Goal: Task Accomplishment & Management: Use online tool/utility

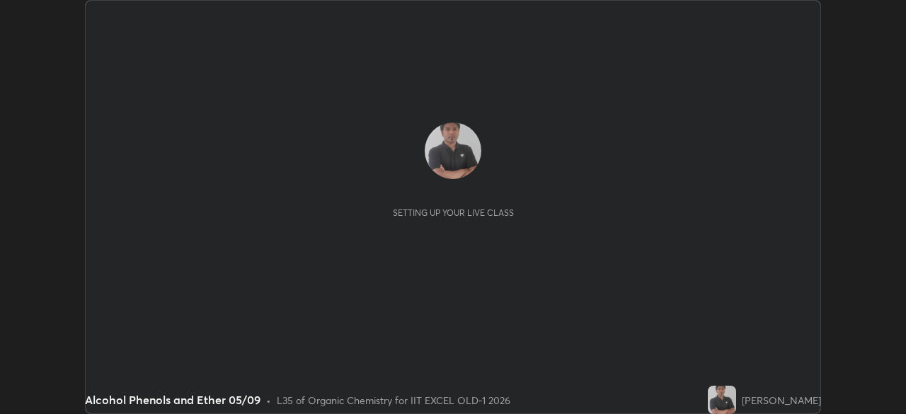
scroll to position [414, 906]
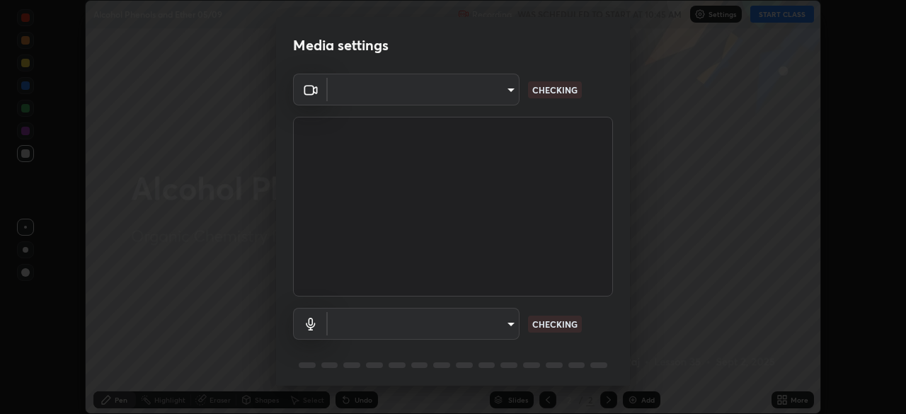
click at [484, 325] on body "Erase all Alcohol Phenols and Ether 05/09 Recording WAS SCHEDULED TO START AT 1…" at bounding box center [453, 207] width 906 height 414
type input "a2c9e0304fea7a197325265949ed38064ec23766b16e4a4df4757bcf8ee53c87"
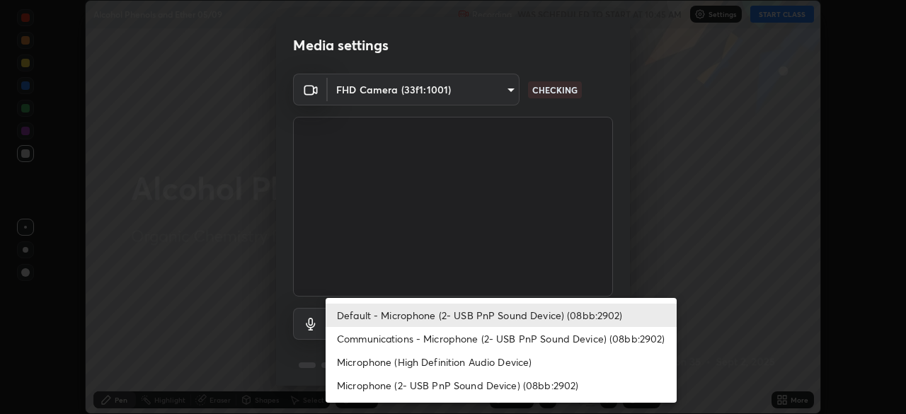
click at [393, 345] on li "Communications - Microphone (2- USB PnP Sound Device) (08bb:2902)" at bounding box center [501, 338] width 351 height 23
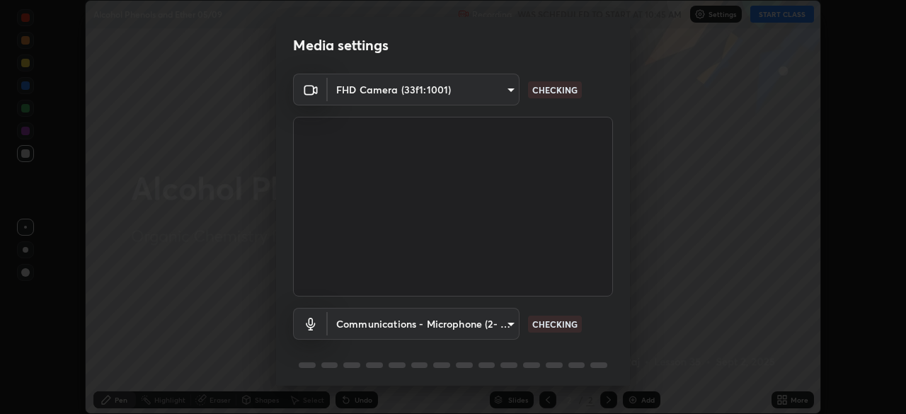
click at [369, 331] on body "Erase all Alcohol Phenols and Ether 05/09 Recording WAS SCHEDULED TO START AT 1…" at bounding box center [453, 207] width 906 height 414
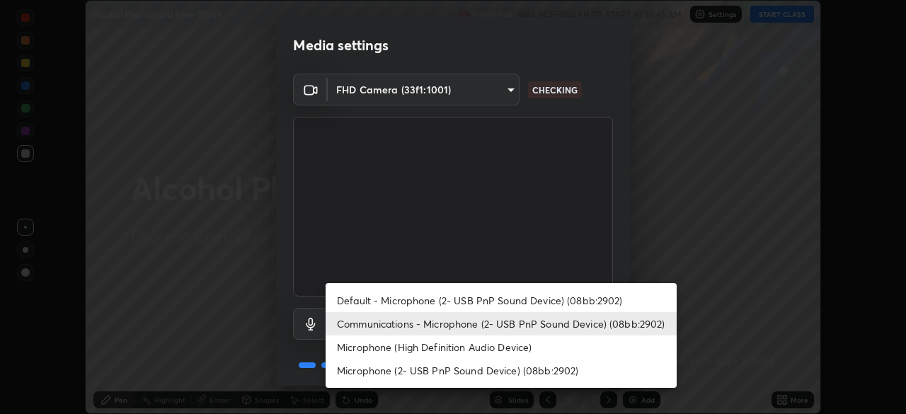
click at [362, 302] on li "Default - Microphone (2- USB PnP Sound Device) (08bb:2902)" at bounding box center [501, 300] width 351 height 23
type input "default"
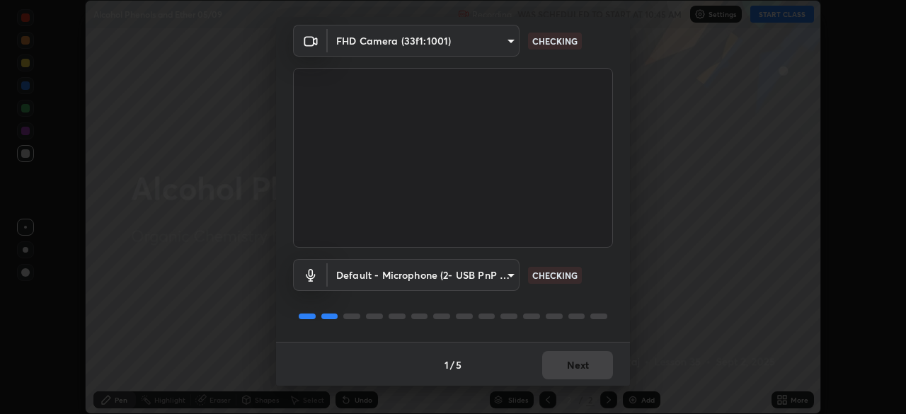
scroll to position [50, 0]
click at [586, 370] on div "1 / 5 Next" at bounding box center [453, 363] width 354 height 45
click at [597, 372] on div "1 / 5 Next" at bounding box center [453, 363] width 354 height 45
click at [599, 367] on div "1 / 5 Next" at bounding box center [453, 363] width 354 height 45
click at [597, 365] on div "1 / 5 Next" at bounding box center [453, 363] width 354 height 45
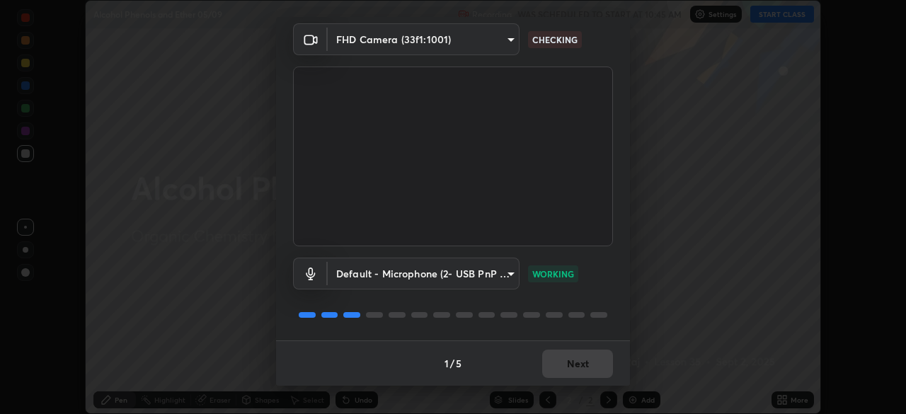
click at [595, 365] on div "1 / 5 Next" at bounding box center [453, 363] width 354 height 45
click at [595, 364] on div "1 / 5 Next" at bounding box center [453, 363] width 354 height 45
click at [594, 366] on div "1 / 5 Next" at bounding box center [453, 363] width 354 height 45
click at [594, 368] on div "1 / 5 Next" at bounding box center [453, 363] width 354 height 45
click at [588, 365] on div "1 / 5 Next" at bounding box center [453, 363] width 354 height 45
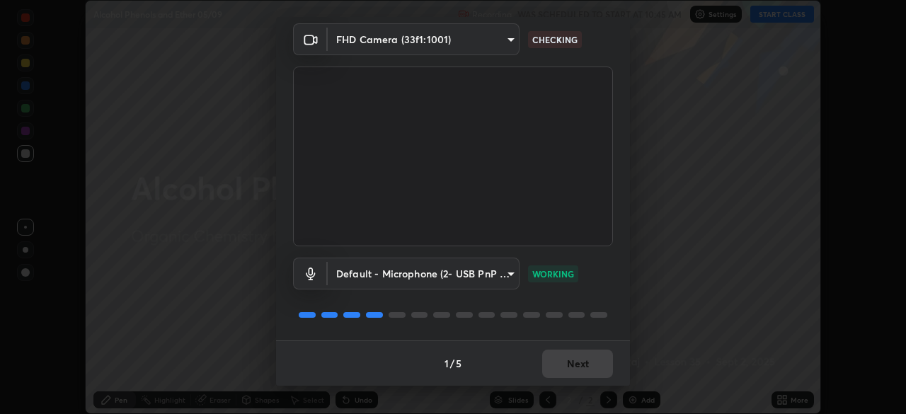
click at [589, 365] on div "1 / 5 Next" at bounding box center [453, 363] width 354 height 45
click at [593, 365] on div "1 / 5 Next" at bounding box center [453, 363] width 354 height 45
click at [591, 365] on div "1 / 5 Next" at bounding box center [453, 363] width 354 height 45
click at [590, 366] on div "1 / 5 Next" at bounding box center [453, 363] width 354 height 45
click at [588, 365] on div "1 / 5 Next" at bounding box center [453, 363] width 354 height 45
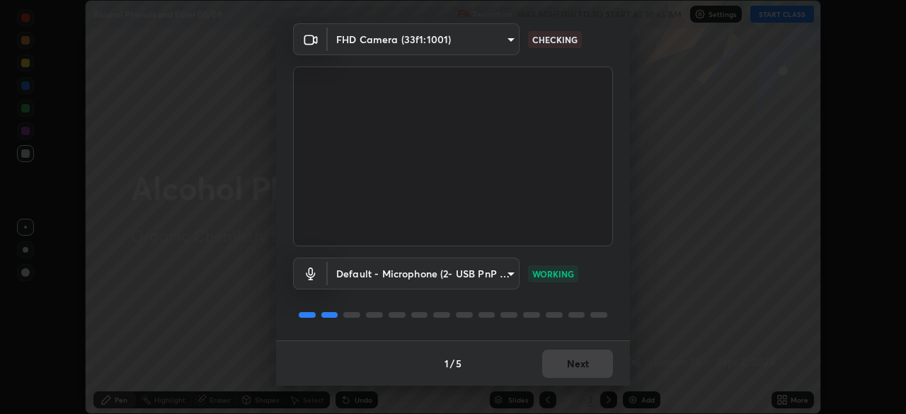
click at [579, 367] on div "1 / 5 Next" at bounding box center [453, 363] width 354 height 45
click at [588, 368] on div "1 / 5 Next" at bounding box center [453, 363] width 354 height 45
click at [588, 369] on div "1 / 5 Next" at bounding box center [453, 363] width 354 height 45
click at [586, 369] on div "1 / 5 Next" at bounding box center [453, 363] width 354 height 45
click at [581, 367] on div "1 / 5 Next" at bounding box center [453, 363] width 354 height 45
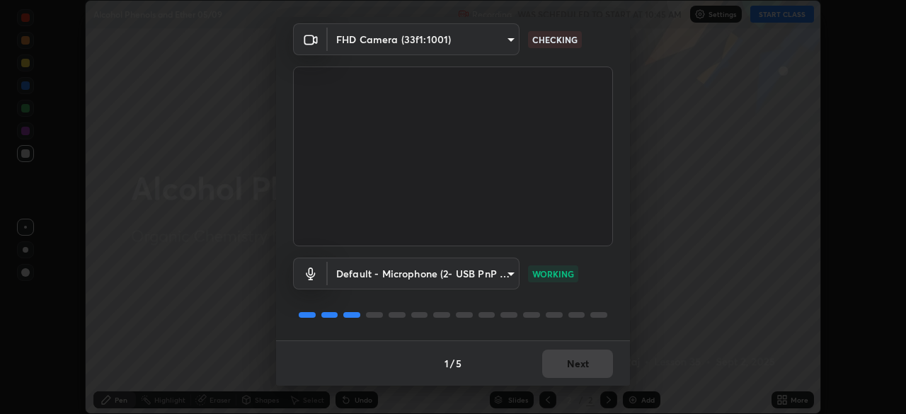
click at [578, 366] on div "1 / 5 Next" at bounding box center [453, 363] width 354 height 45
click at [590, 371] on button "Next" at bounding box center [577, 364] width 71 height 28
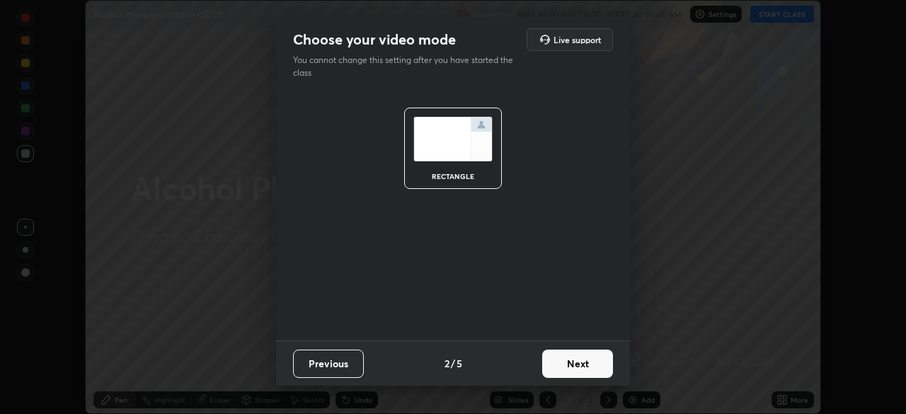
scroll to position [0, 0]
click at [590, 367] on button "Next" at bounding box center [577, 364] width 71 height 28
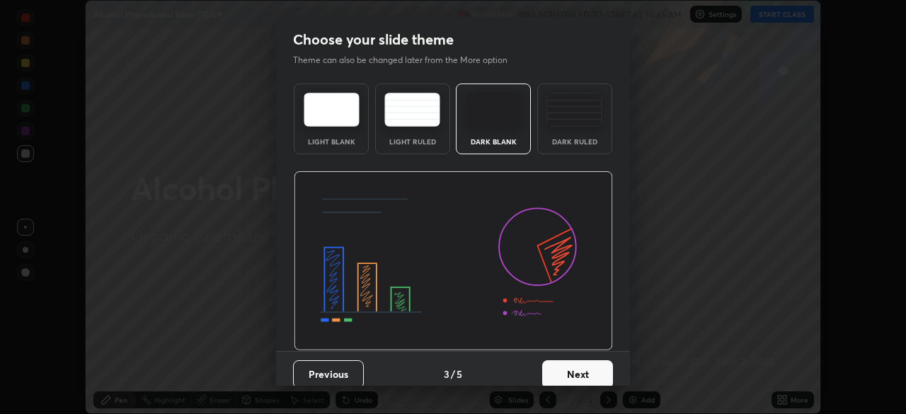
click at [603, 367] on button "Next" at bounding box center [577, 374] width 71 height 28
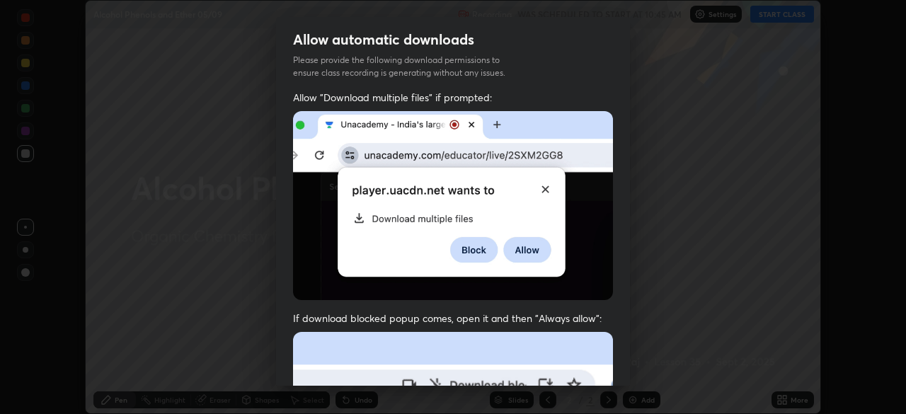
click at [609, 367] on div "Allow "Download multiple files" if prompted: If download blocked popup comes, o…" at bounding box center [453, 389] width 354 height 596
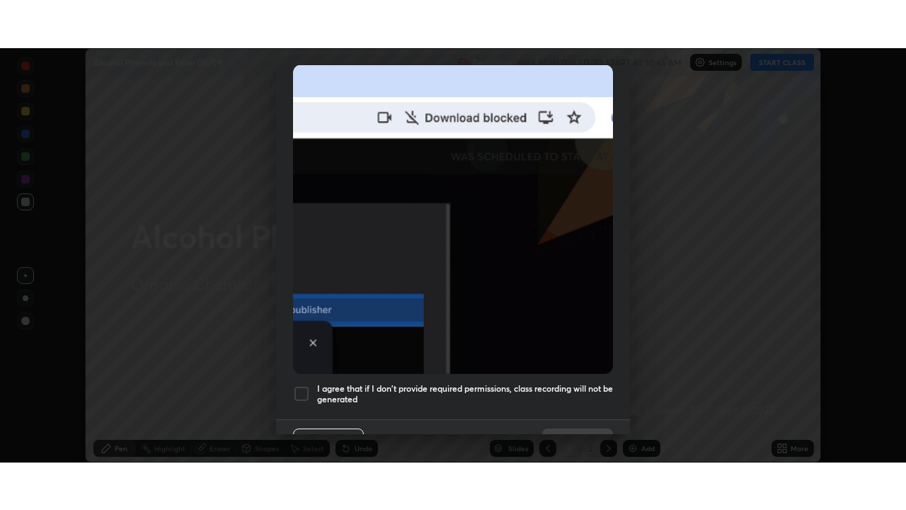
scroll to position [339, 0]
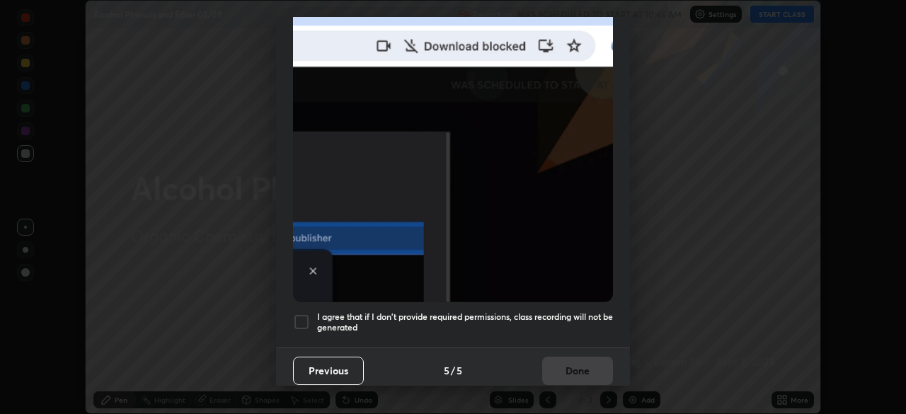
click at [302, 316] on div at bounding box center [301, 322] width 17 height 17
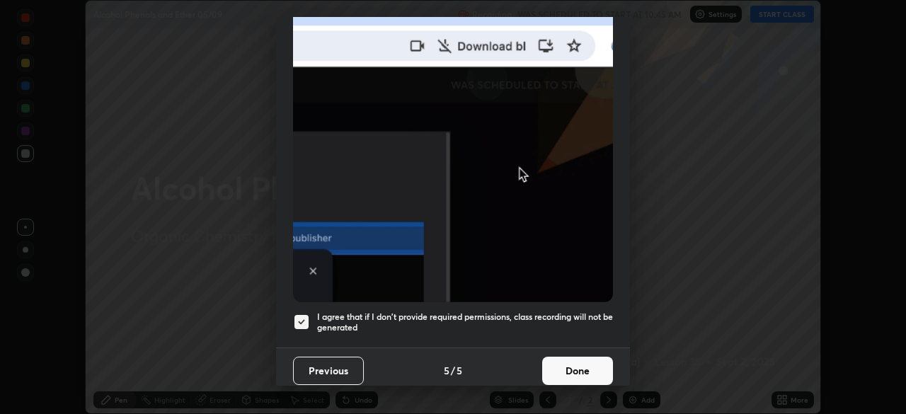
click at [563, 363] on button "Done" at bounding box center [577, 371] width 71 height 28
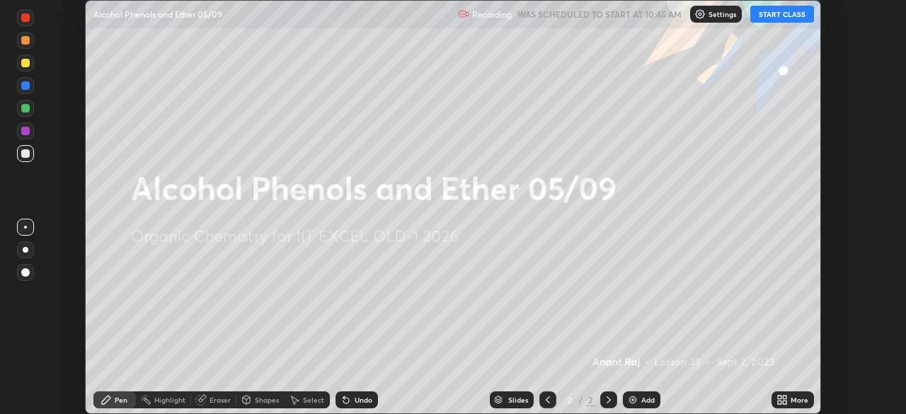
click at [780, 404] on icon at bounding box center [780, 403] width 4 height 4
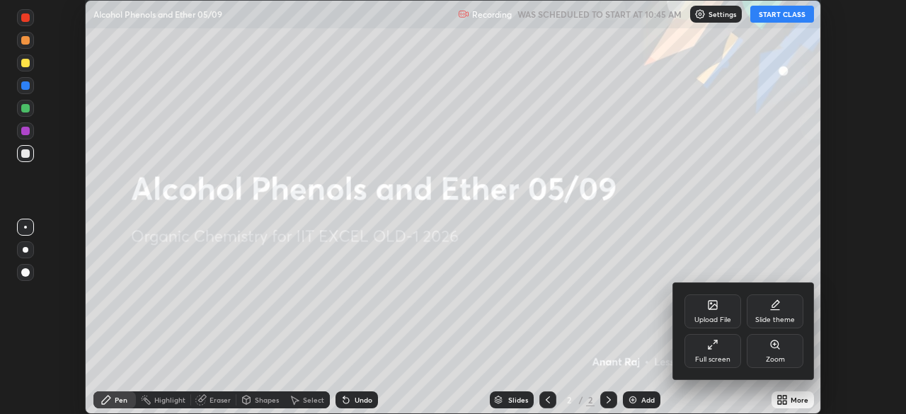
click at [716, 352] on div "Full screen" at bounding box center [713, 351] width 57 height 34
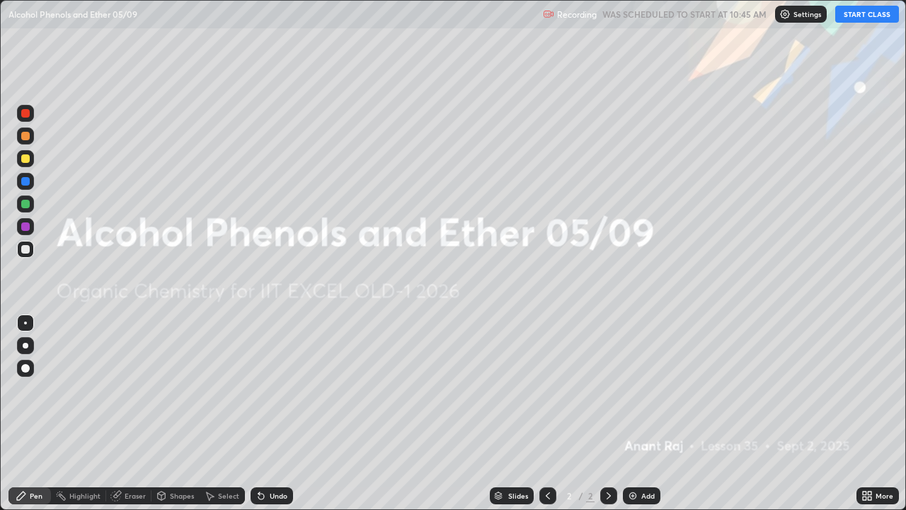
scroll to position [510, 906]
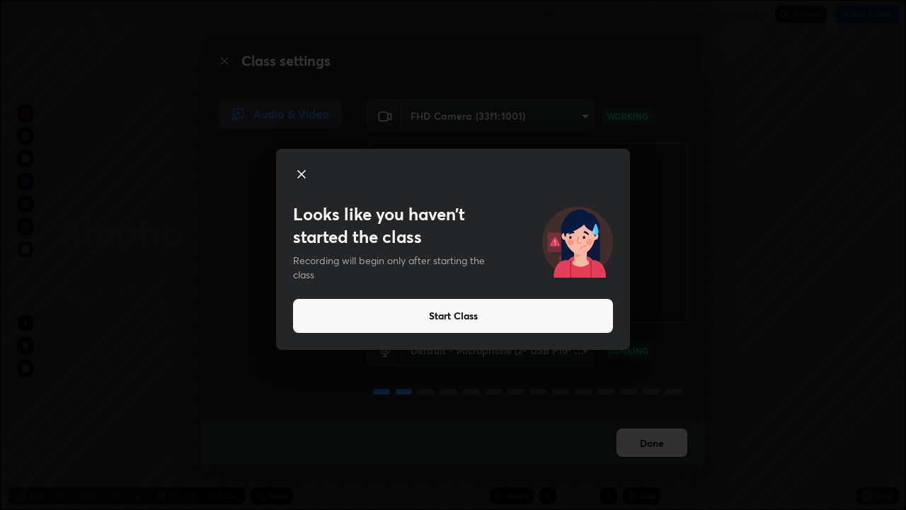
click at [448, 317] on button "Start Class" at bounding box center [453, 316] width 320 height 34
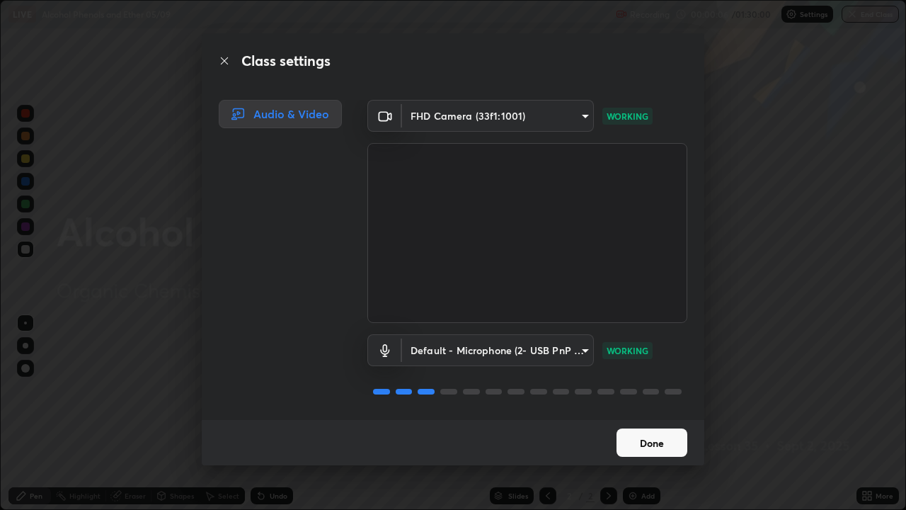
click at [644, 413] on button "Done" at bounding box center [652, 442] width 71 height 28
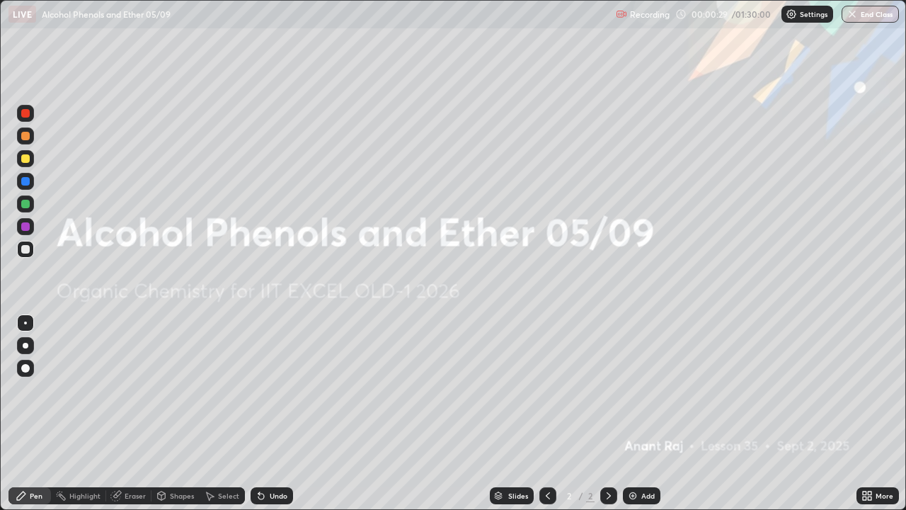
click at [872, 413] on icon at bounding box center [870, 493] width 4 height 4
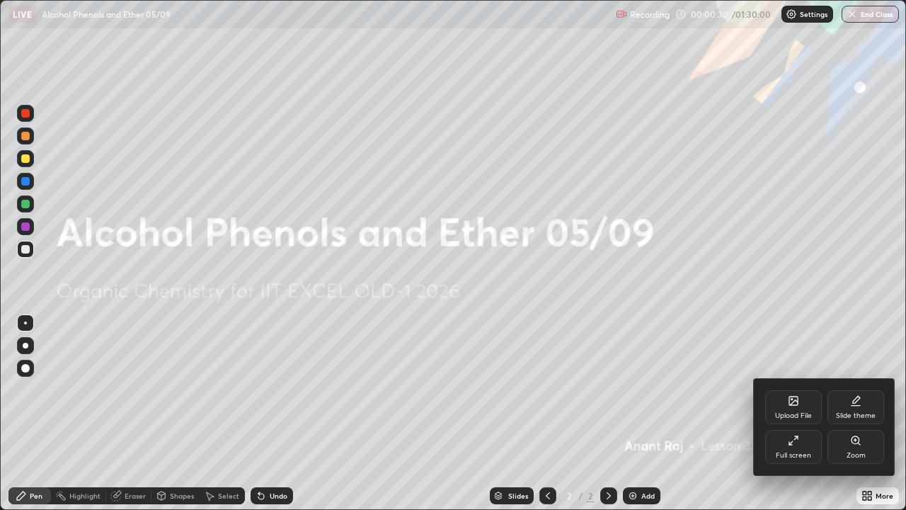
click at [799, 407] on div "Upload File" at bounding box center [793, 407] width 57 height 34
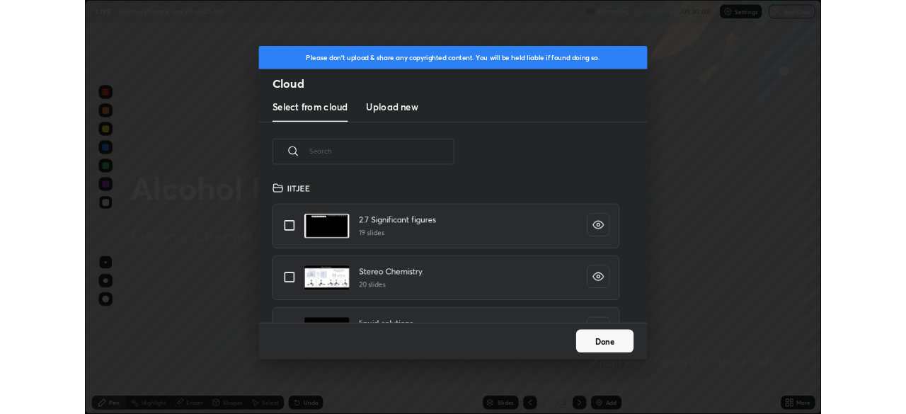
scroll to position [174, 455]
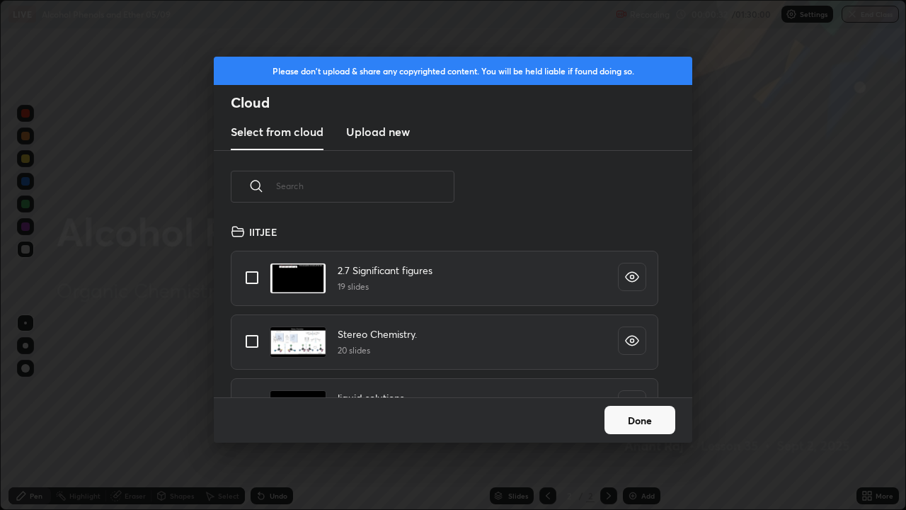
click at [387, 133] on h3 "Upload new" at bounding box center [378, 131] width 64 height 17
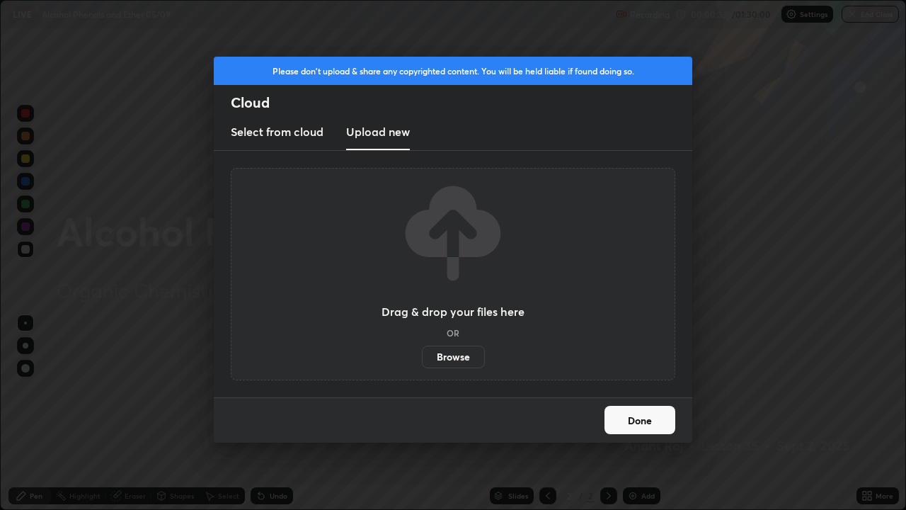
click at [450, 360] on label "Browse" at bounding box center [453, 356] width 63 height 23
click at [422, 360] on input "Browse" at bounding box center [422, 356] width 0 height 23
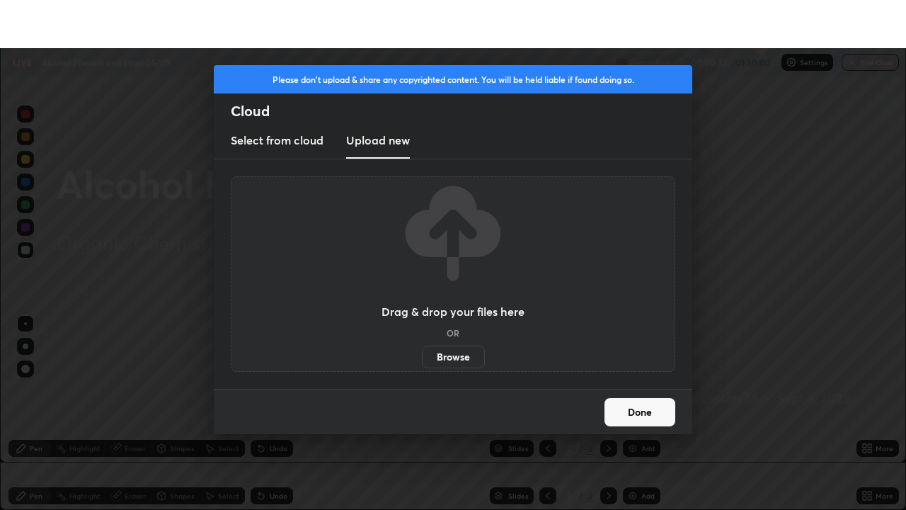
scroll to position [70385, 69893]
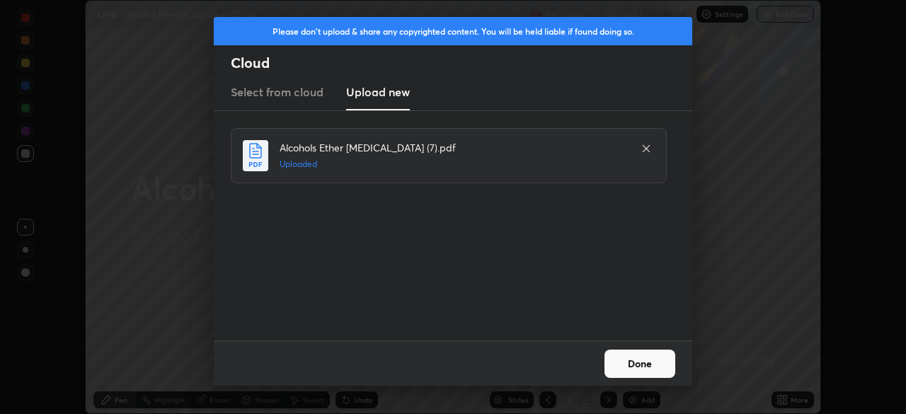
click at [649, 365] on button "Done" at bounding box center [640, 364] width 71 height 28
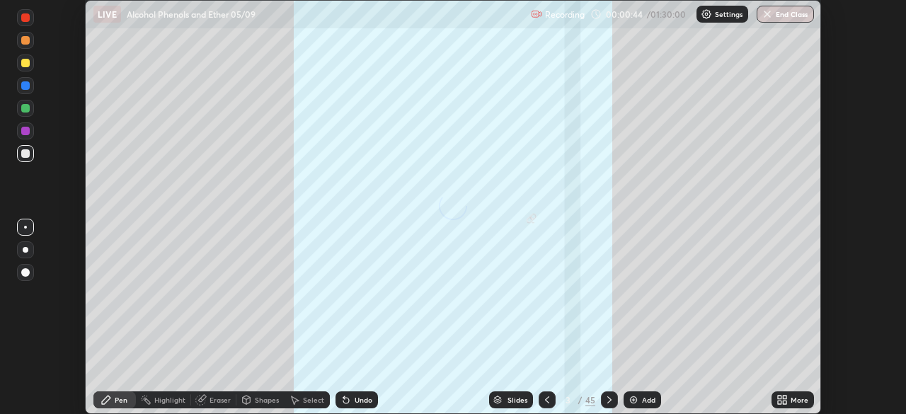
click at [784, 402] on icon at bounding box center [785, 403] width 4 height 4
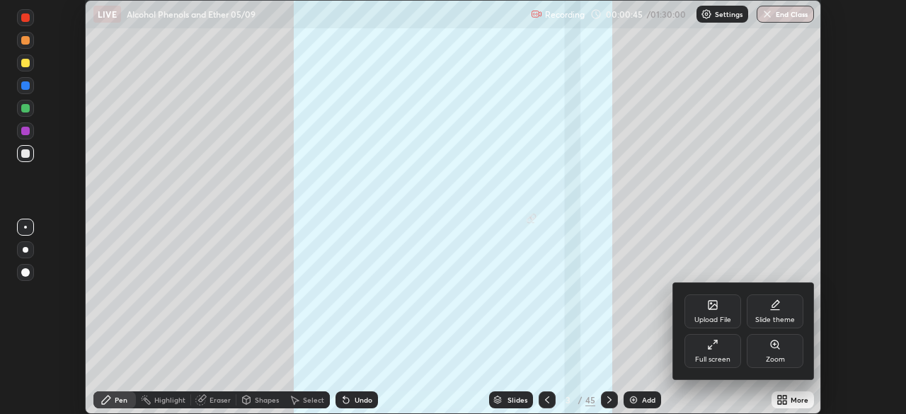
click at [731, 349] on div "Full screen" at bounding box center [713, 351] width 57 height 34
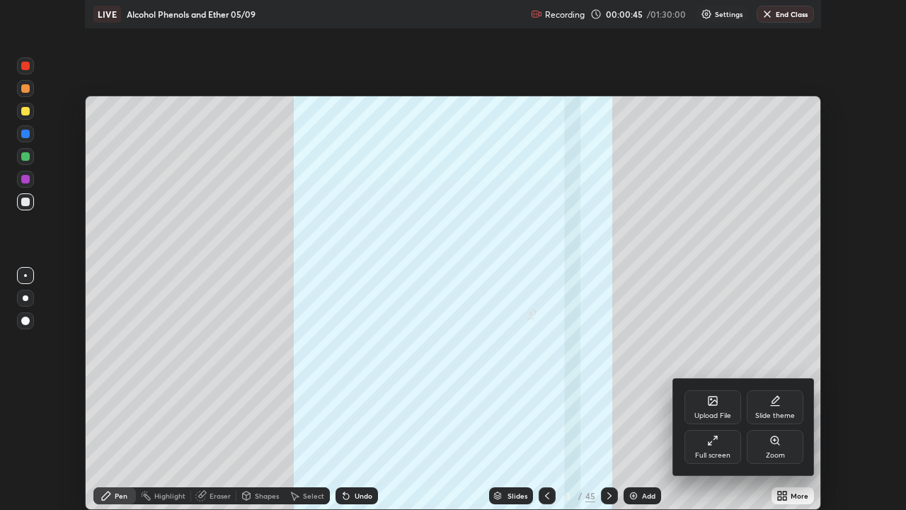
scroll to position [510, 906]
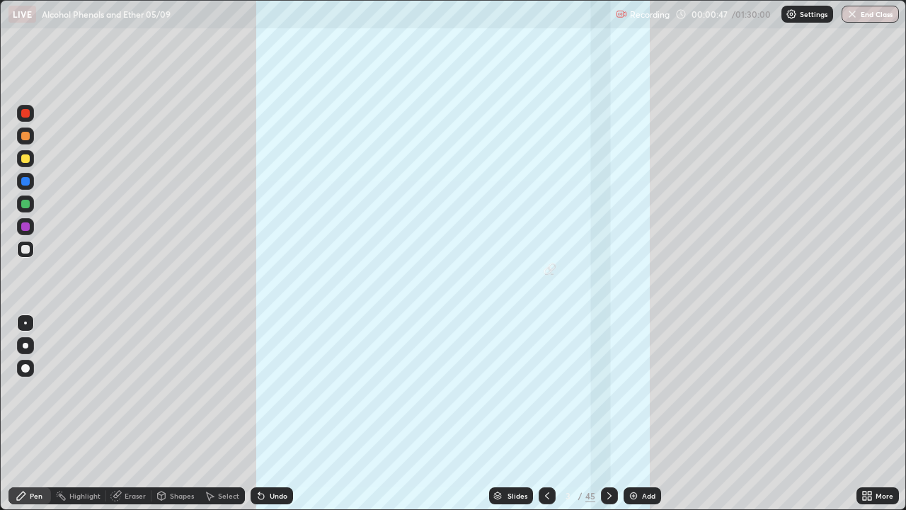
click at [591, 413] on div "45" at bounding box center [591, 495] width 10 height 13
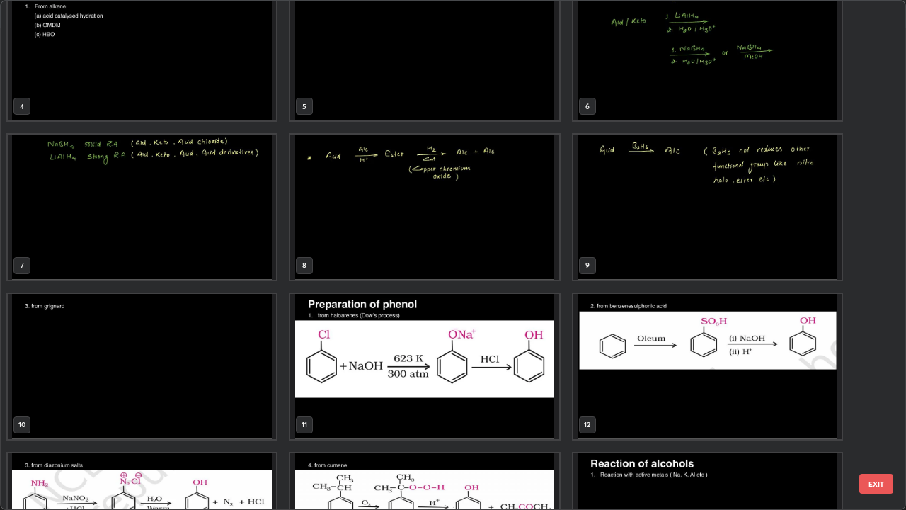
scroll to position [193, 0]
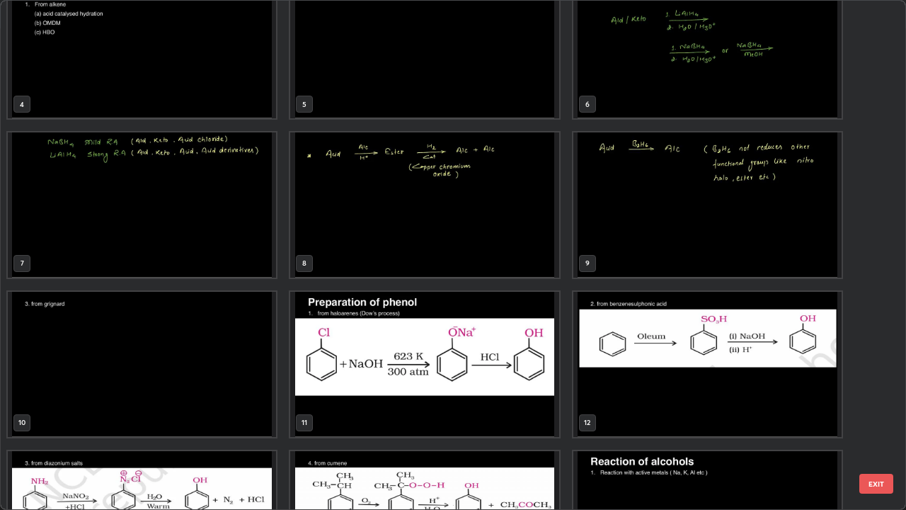
click at [224, 382] on img "grid" at bounding box center [142, 364] width 268 height 145
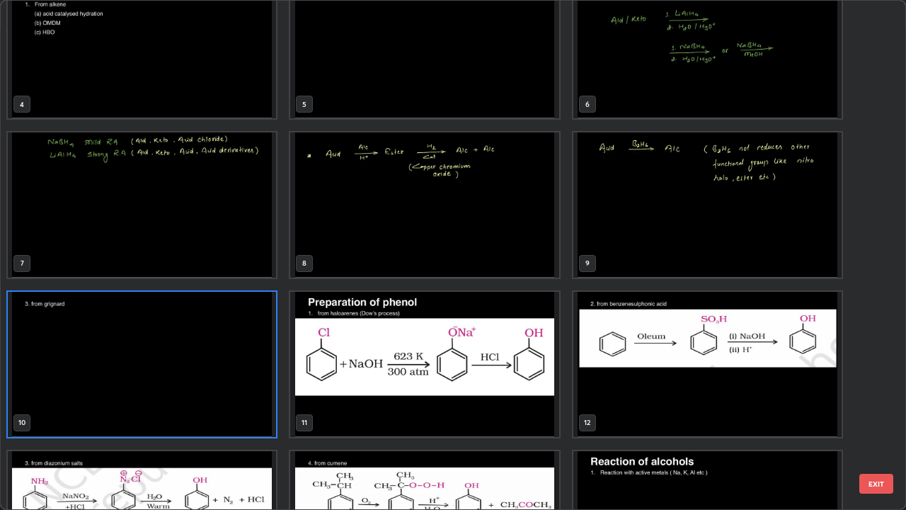
click at [229, 377] on img "grid" at bounding box center [142, 364] width 268 height 145
click at [232, 369] on img "grid" at bounding box center [142, 364] width 268 height 145
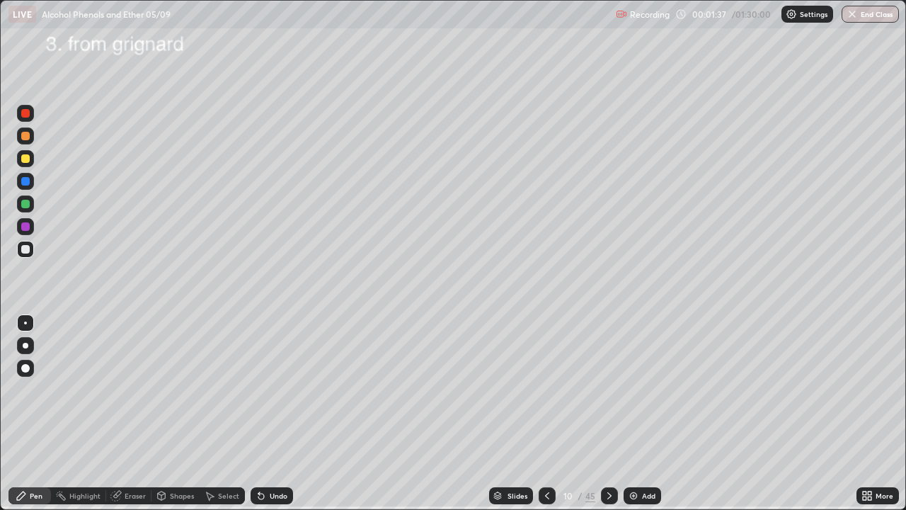
click at [35, 413] on div "Pen" at bounding box center [36, 495] width 13 height 7
click at [614, 413] on div at bounding box center [609, 495] width 17 height 17
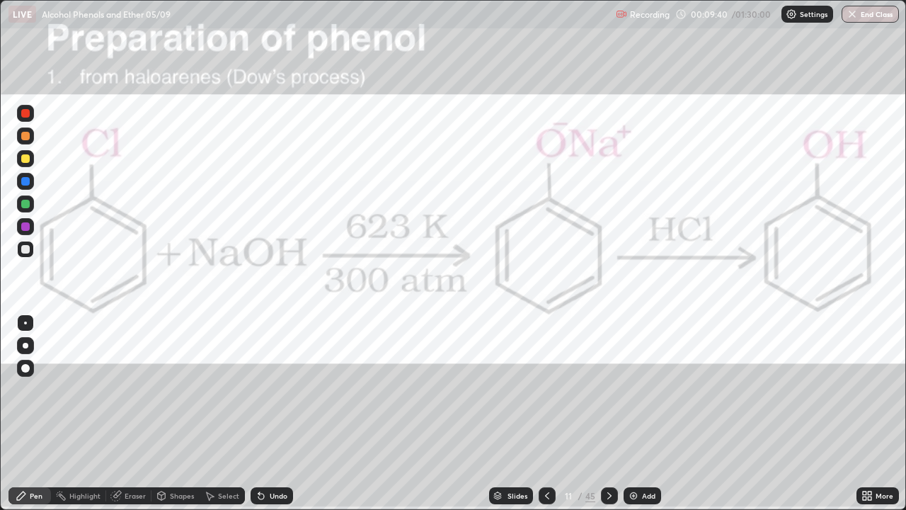
click at [25, 159] on div at bounding box center [25, 158] width 8 height 8
click at [25, 115] on div at bounding box center [25, 113] width 8 height 8
click at [25, 250] on div at bounding box center [25, 249] width 8 height 8
click at [29, 182] on div at bounding box center [25, 181] width 8 height 8
click at [81, 413] on div "Highlight" at bounding box center [84, 495] width 31 height 7
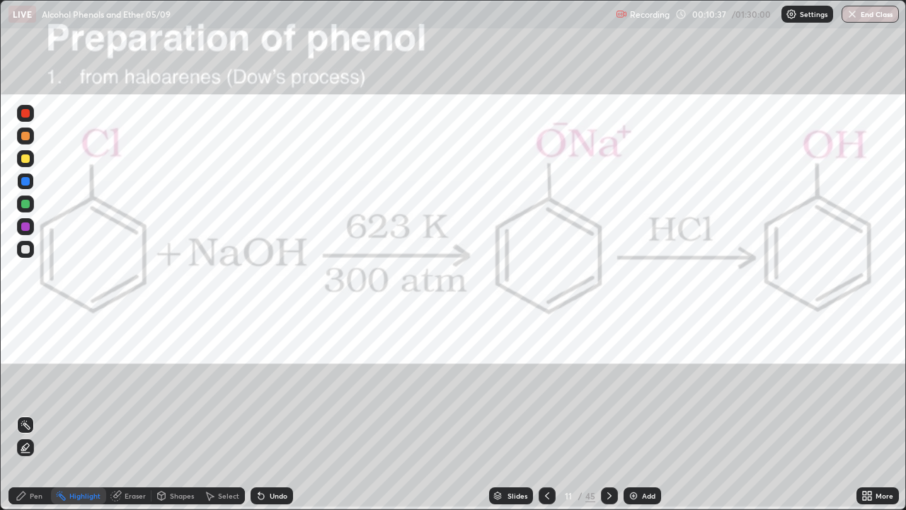
click at [27, 159] on div at bounding box center [25, 158] width 8 height 8
click at [27, 183] on div at bounding box center [25, 181] width 8 height 8
click at [24, 157] on div at bounding box center [25, 158] width 8 height 8
click at [25, 183] on div at bounding box center [25, 181] width 8 height 8
click at [28, 159] on div at bounding box center [25, 158] width 8 height 8
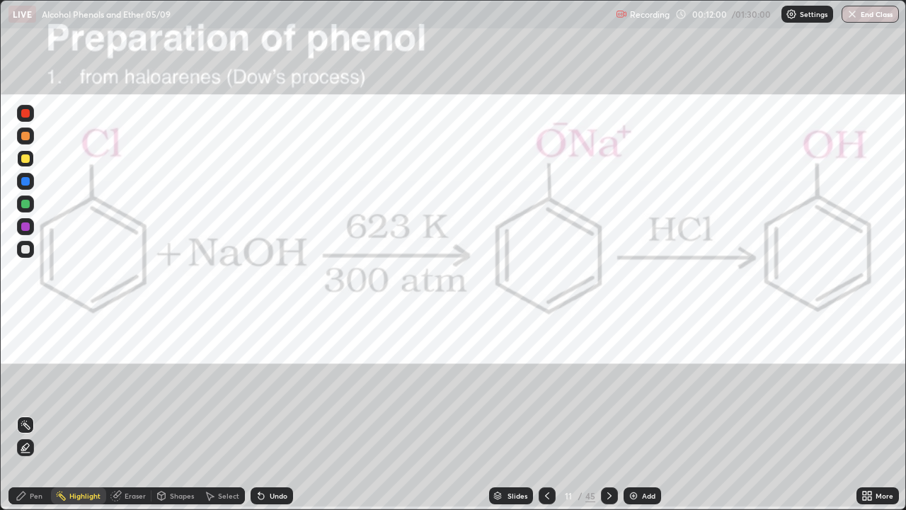
click at [28, 205] on div at bounding box center [25, 204] width 8 height 8
click at [266, 413] on div "Undo" at bounding box center [272, 495] width 42 height 17
click at [33, 413] on div "Pen" at bounding box center [36, 495] width 13 height 7
click at [261, 413] on icon at bounding box center [261, 496] width 6 height 6
click at [25, 250] on div at bounding box center [25, 249] width 8 height 8
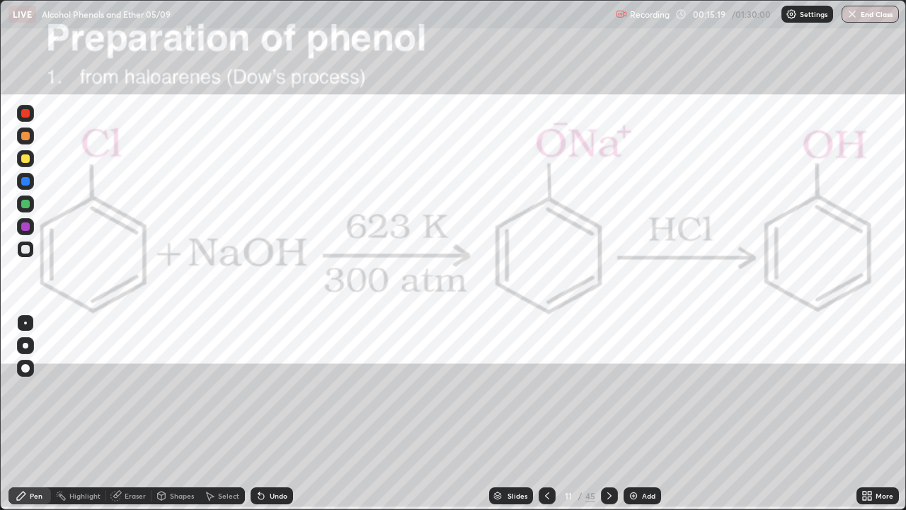
click at [26, 119] on div at bounding box center [25, 113] width 17 height 17
click at [25, 114] on div at bounding box center [25, 113] width 8 height 8
click at [25, 162] on div at bounding box center [25, 158] width 8 height 8
click at [28, 110] on div at bounding box center [25, 113] width 8 height 8
click at [22, 251] on div at bounding box center [25, 249] width 8 height 8
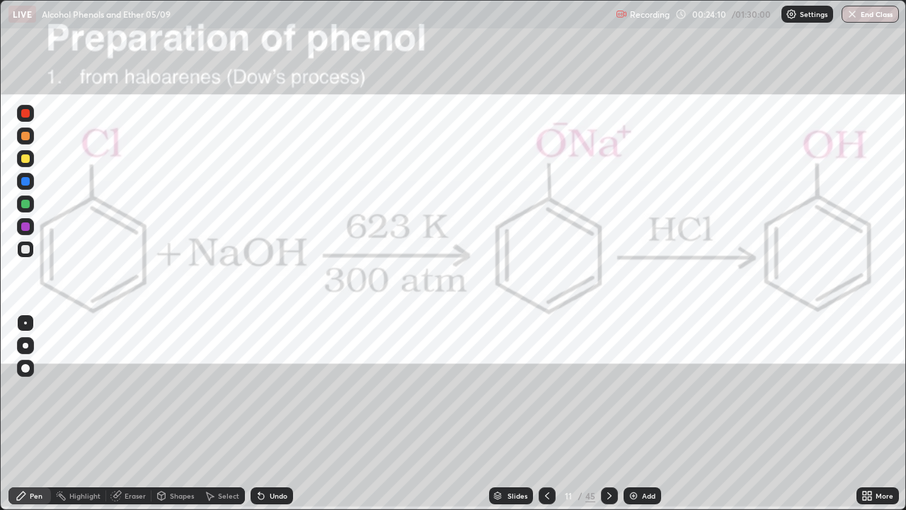
click at [609, 413] on icon at bounding box center [609, 495] width 4 height 7
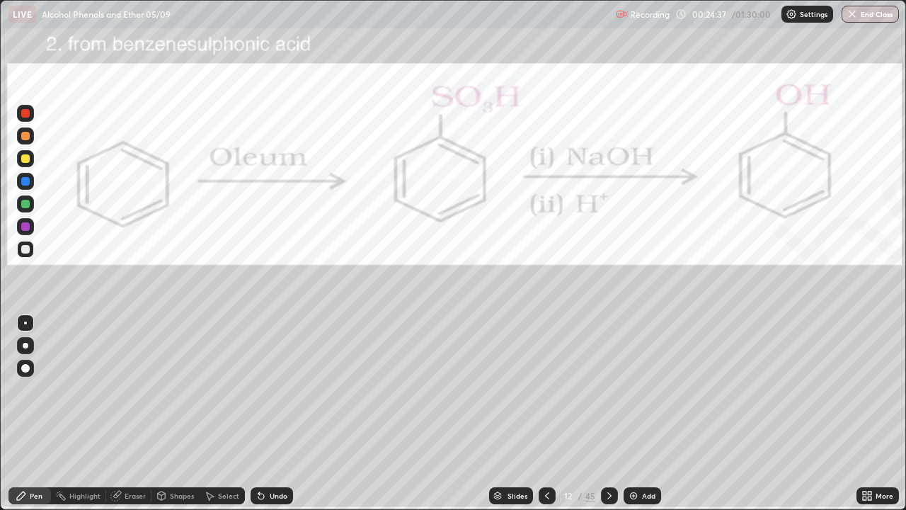
click at [30, 157] on div at bounding box center [25, 158] width 17 height 17
click at [25, 114] on div at bounding box center [25, 113] width 8 height 8
click at [546, 413] on icon at bounding box center [547, 495] width 11 height 11
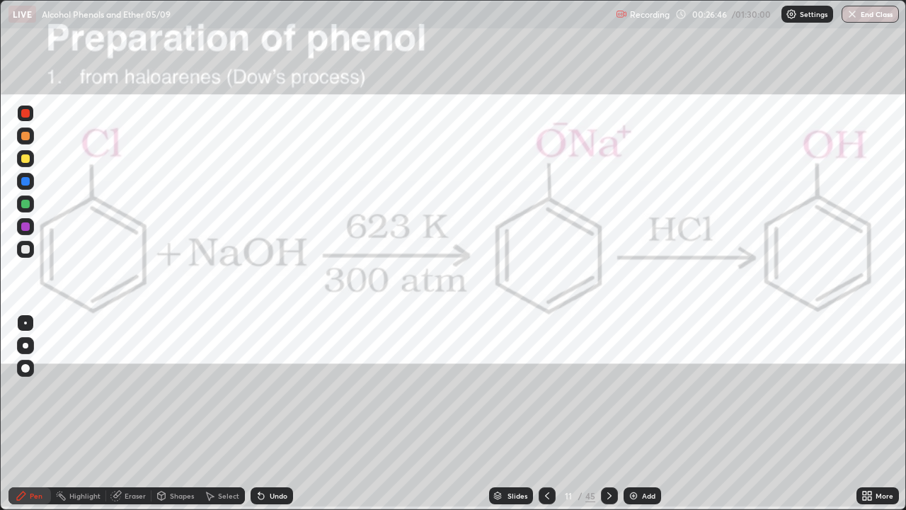
click at [607, 413] on icon at bounding box center [609, 495] width 11 height 11
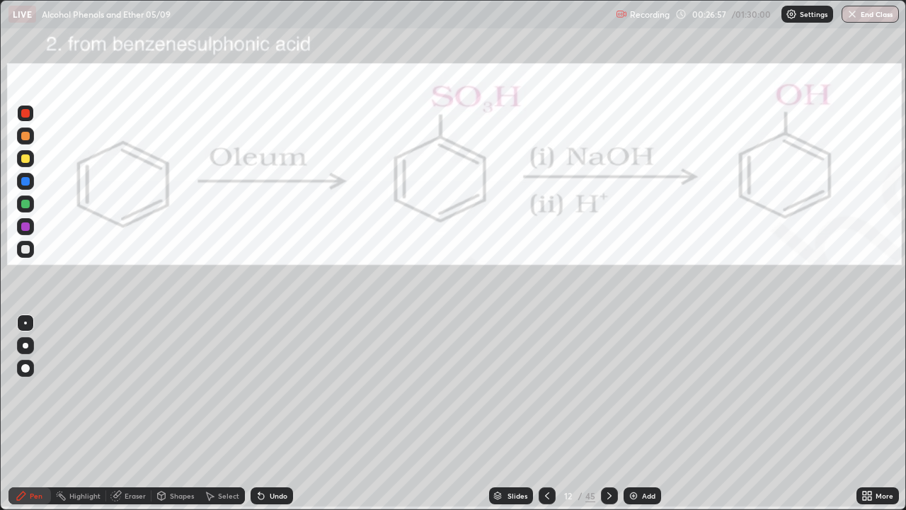
click at [546, 413] on icon at bounding box center [547, 495] width 11 height 11
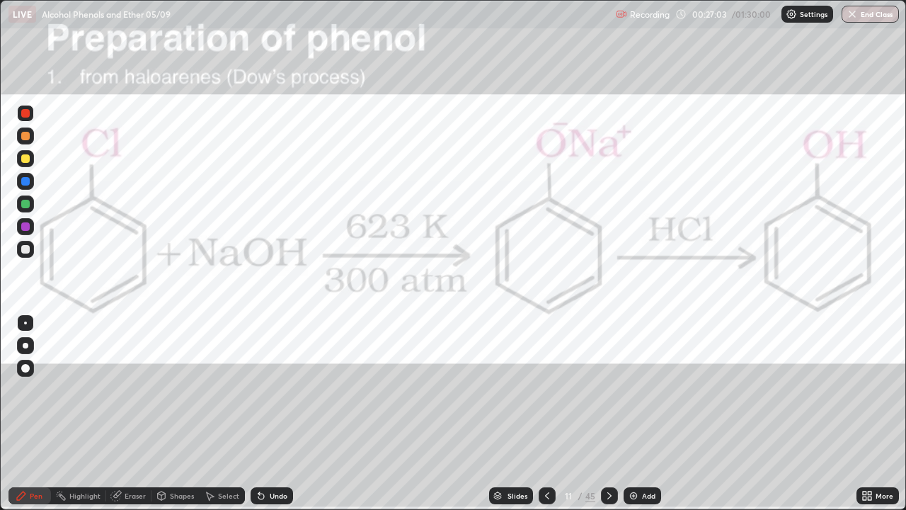
click at [615, 413] on div at bounding box center [609, 495] width 17 height 17
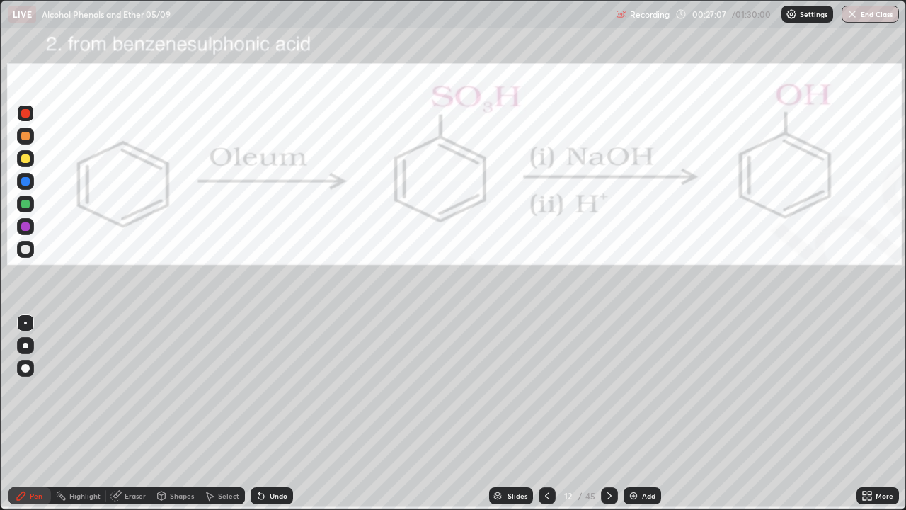
click at [28, 251] on div at bounding box center [25, 249] width 8 height 8
click at [266, 413] on div "Undo" at bounding box center [272, 495] width 42 height 17
click at [260, 413] on icon at bounding box center [261, 496] width 6 height 6
click at [258, 413] on icon at bounding box center [258, 492] width 1 height 1
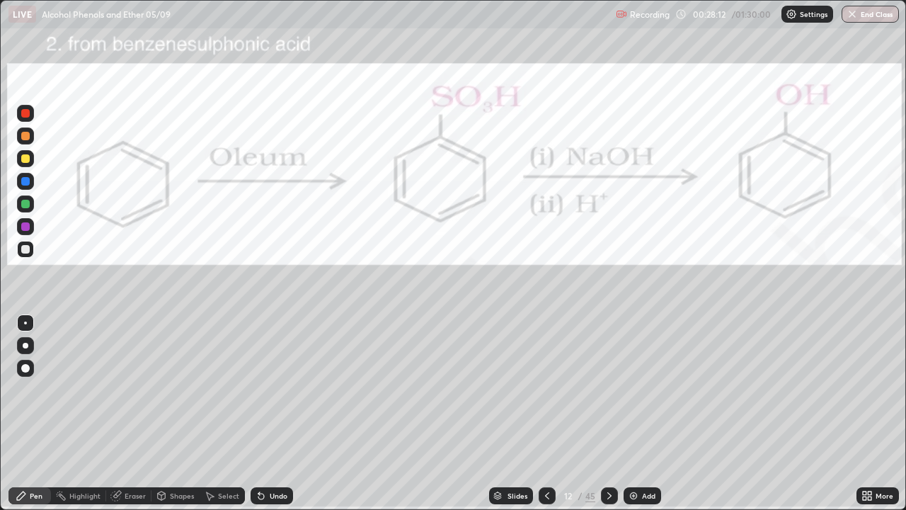
click at [259, 413] on icon at bounding box center [261, 496] width 6 height 6
click at [258, 413] on icon at bounding box center [261, 496] width 6 height 6
click at [548, 413] on icon at bounding box center [547, 495] width 11 height 11
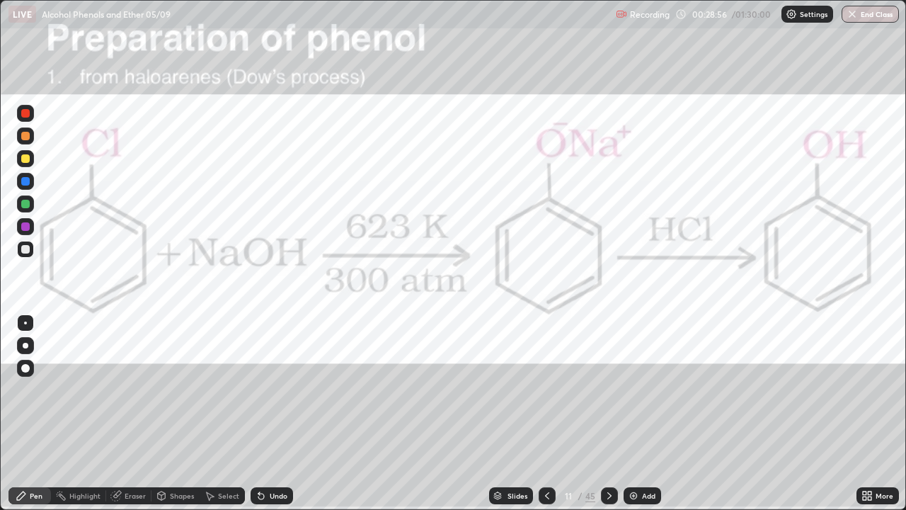
click at [609, 413] on icon at bounding box center [609, 495] width 4 height 7
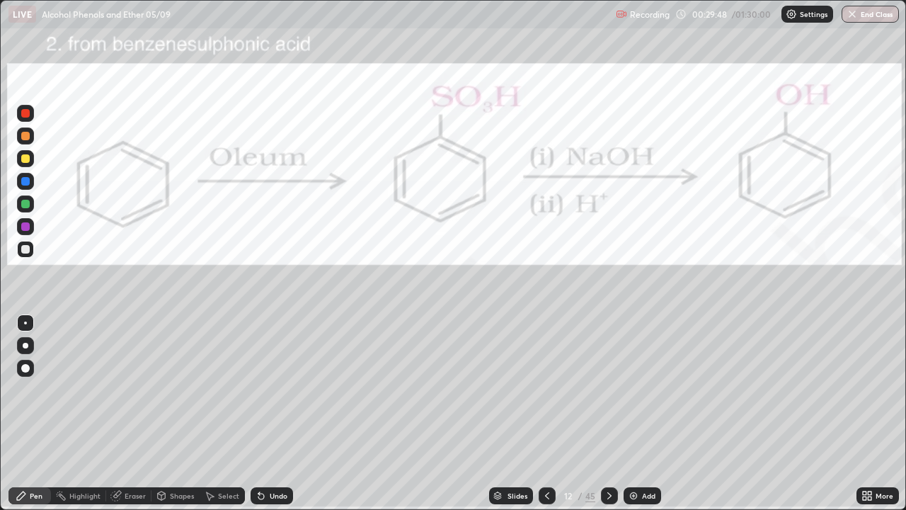
click at [278, 413] on div "Undo" at bounding box center [279, 495] width 18 height 7
click at [28, 249] on div at bounding box center [25, 249] width 8 height 8
click at [33, 161] on div at bounding box center [25, 158] width 17 height 17
click at [25, 115] on div at bounding box center [25, 113] width 8 height 8
click at [608, 413] on icon at bounding box center [609, 495] width 11 height 11
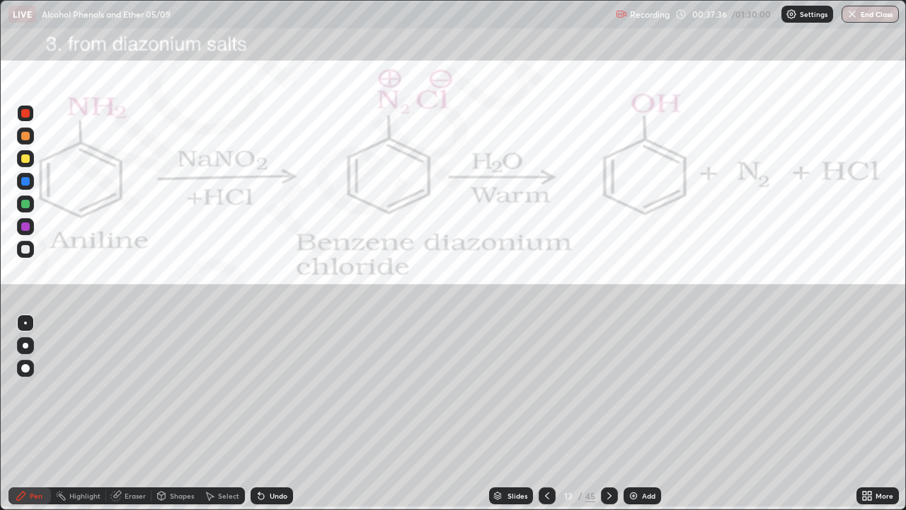
click at [30, 119] on div at bounding box center [25, 113] width 17 height 17
click at [25, 159] on div at bounding box center [25, 158] width 8 height 8
click at [29, 247] on div at bounding box center [25, 249] width 8 height 8
click at [608, 413] on icon at bounding box center [609, 495] width 11 height 11
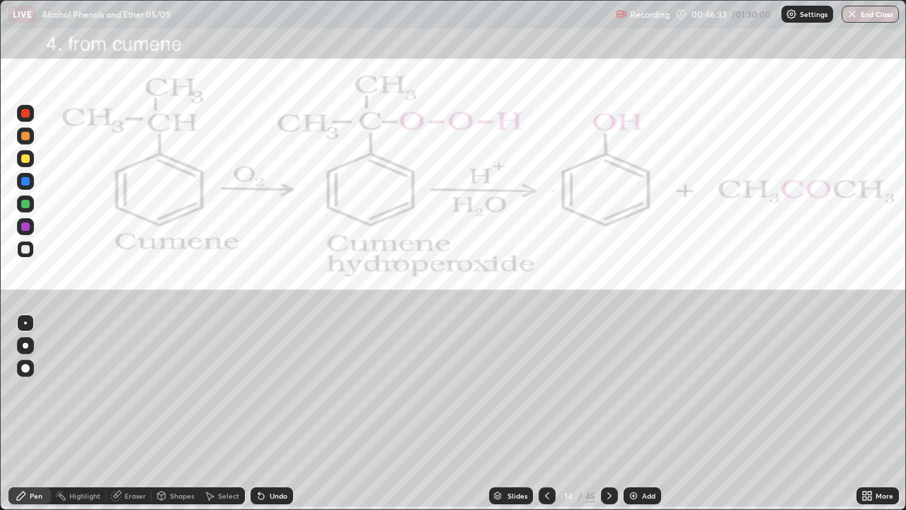
click at [23, 161] on div at bounding box center [25, 158] width 8 height 8
click at [264, 413] on icon at bounding box center [261, 495] width 11 height 11
click at [268, 413] on div "Undo" at bounding box center [272, 495] width 42 height 17
click at [25, 323] on div at bounding box center [25, 322] width 3 height 3
click at [86, 413] on div "Highlight" at bounding box center [84, 495] width 31 height 7
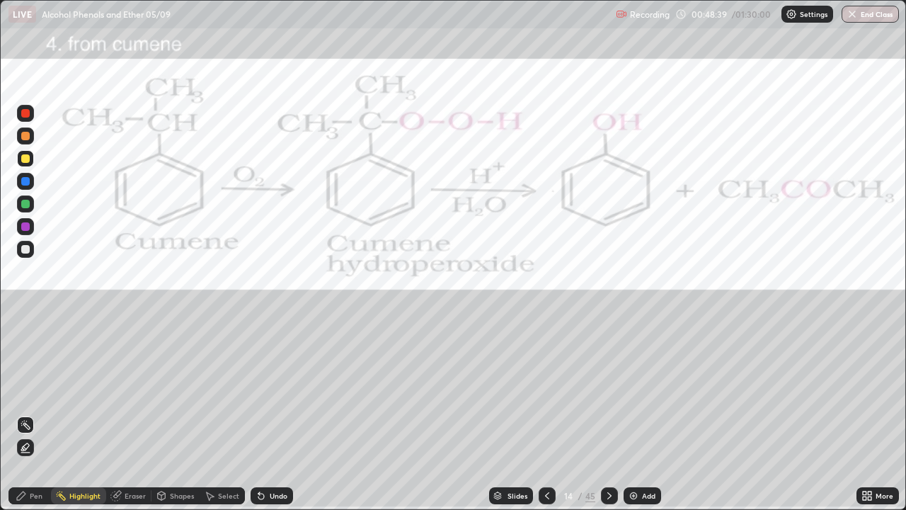
click at [33, 413] on div "Pen" at bounding box center [29, 495] width 42 height 17
click at [25, 323] on div at bounding box center [25, 322] width 3 height 3
click at [641, 413] on div "Add" at bounding box center [643, 495] width 38 height 17
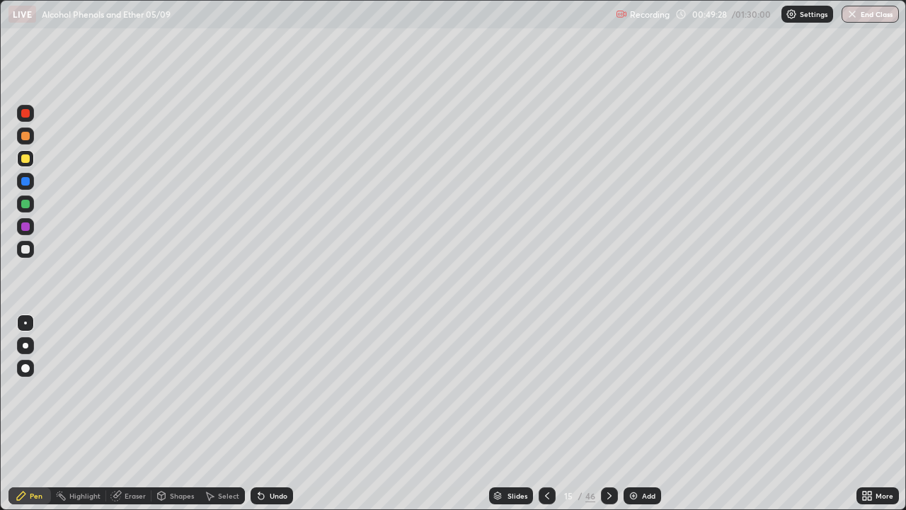
click at [28, 251] on div at bounding box center [25, 249] width 8 height 8
click at [271, 413] on div "Undo" at bounding box center [279, 495] width 18 height 7
click at [270, 413] on div "Undo" at bounding box center [279, 495] width 18 height 7
click at [273, 413] on div "Undo" at bounding box center [279, 495] width 18 height 7
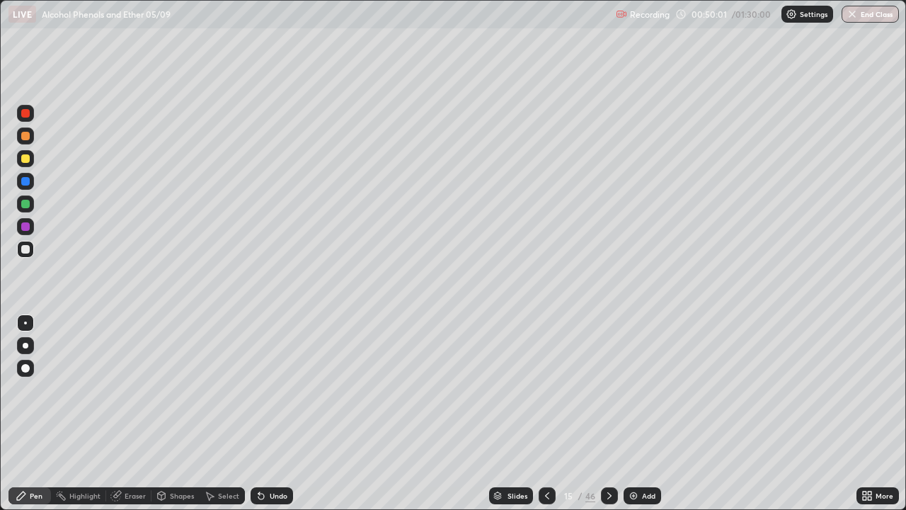
click at [274, 413] on div "Undo" at bounding box center [272, 495] width 42 height 17
click at [26, 204] on div at bounding box center [25, 204] width 8 height 8
click at [135, 413] on div "Eraser" at bounding box center [135, 495] width 21 height 7
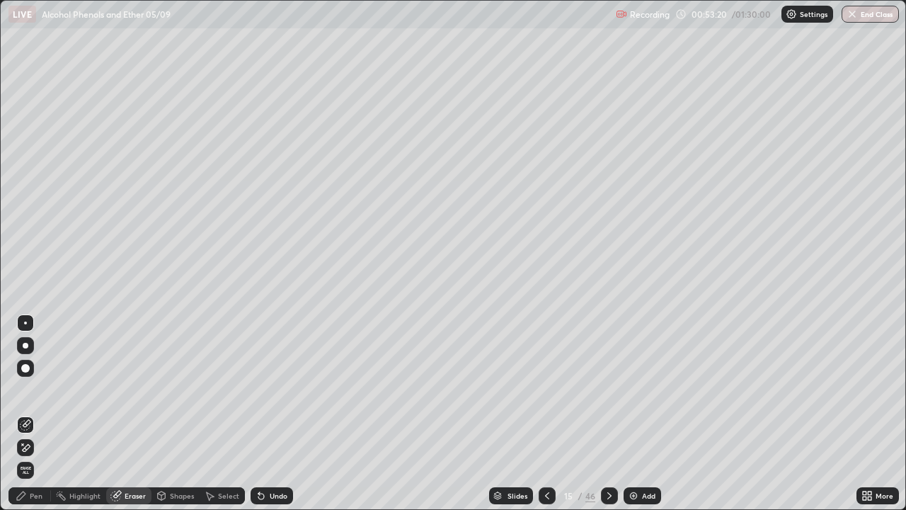
click at [28, 413] on icon at bounding box center [27, 447] width 8 height 7
click at [40, 413] on div "Pen" at bounding box center [29, 495] width 42 height 17
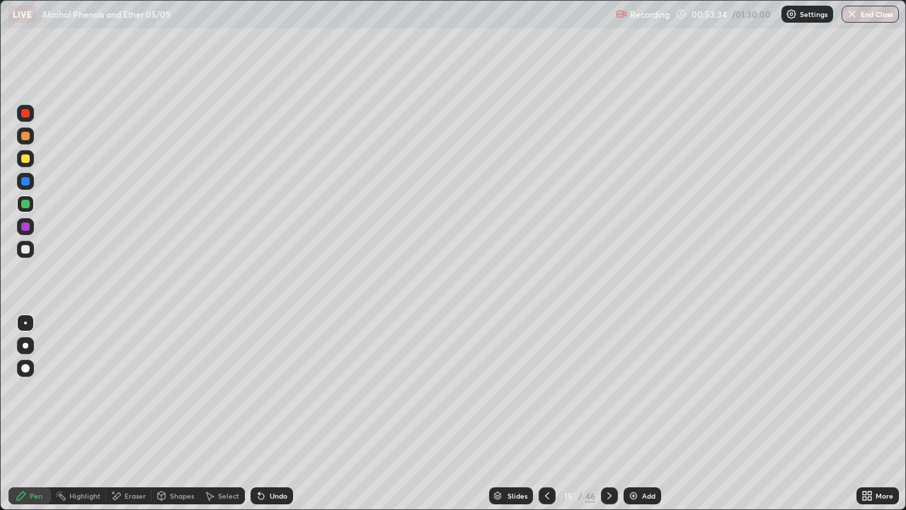
click at [39, 413] on div "Pen" at bounding box center [36, 495] width 13 height 7
click at [29, 246] on div at bounding box center [25, 249] width 17 height 17
click at [135, 413] on div "Eraser" at bounding box center [135, 495] width 21 height 7
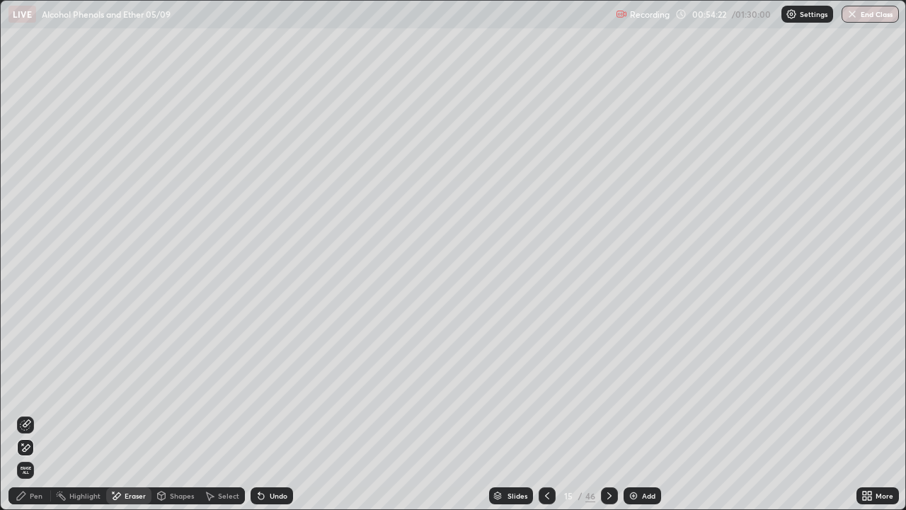
click at [38, 413] on div "Pen" at bounding box center [36, 495] width 13 height 7
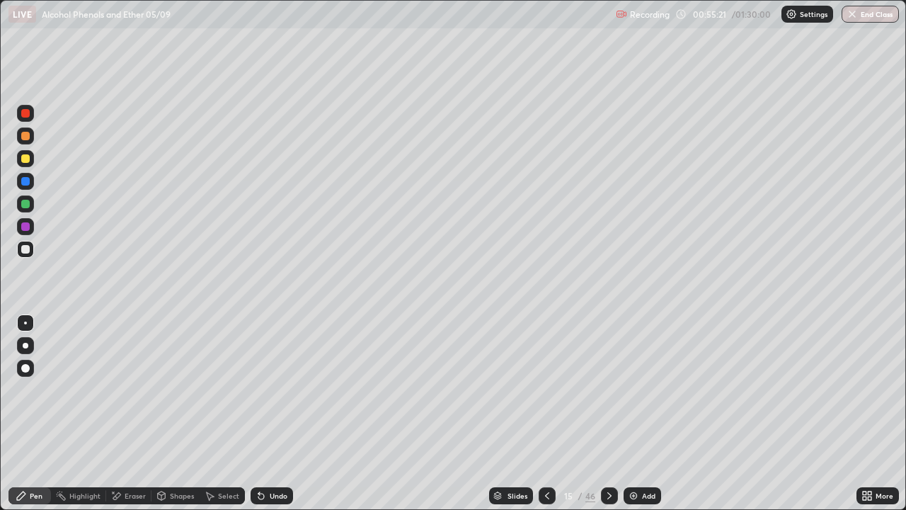
click at [32, 325] on div at bounding box center [25, 322] width 17 height 17
click at [138, 413] on div "Eraser" at bounding box center [135, 495] width 21 height 7
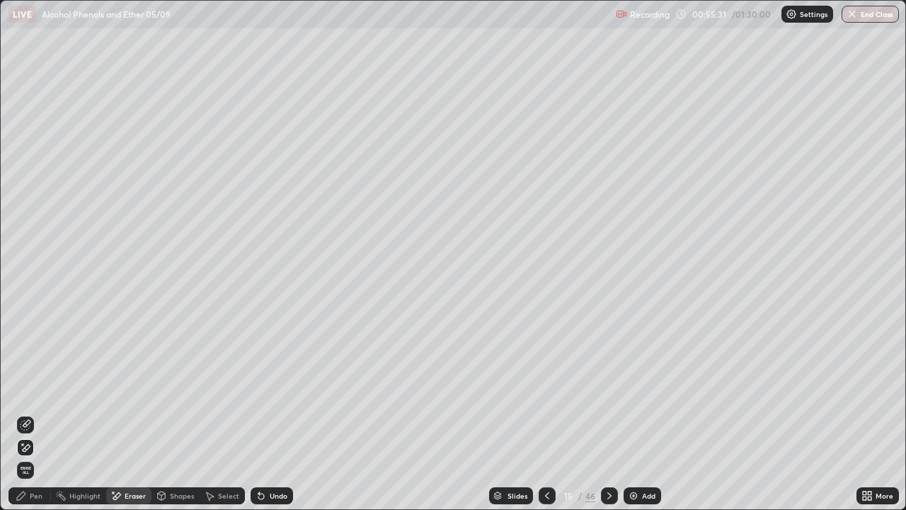
click at [41, 413] on div "Pen" at bounding box center [36, 495] width 13 height 7
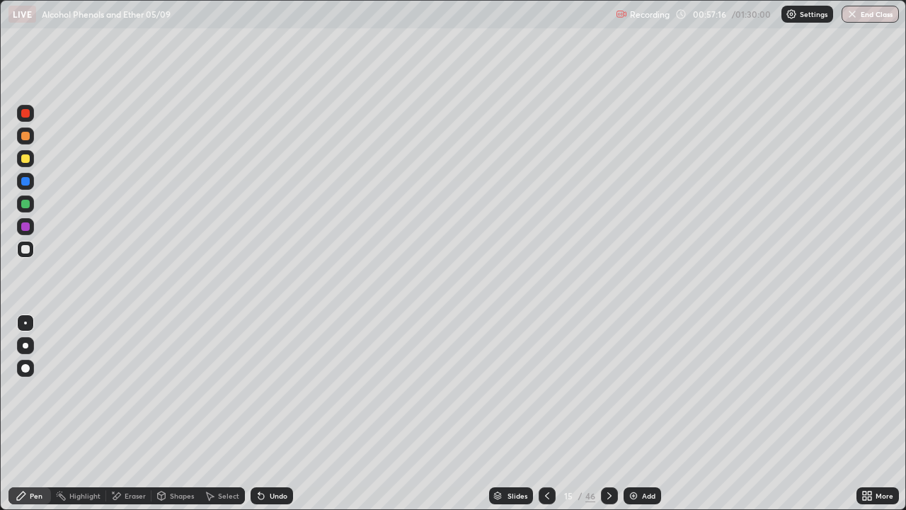
click at [265, 413] on div "Undo" at bounding box center [272, 495] width 42 height 17
click at [259, 413] on icon at bounding box center [261, 496] width 6 height 6
click at [27, 206] on div at bounding box center [25, 204] width 8 height 8
click at [83, 413] on div "Highlight" at bounding box center [84, 495] width 31 height 7
click at [31, 413] on div "Pen" at bounding box center [36, 495] width 13 height 7
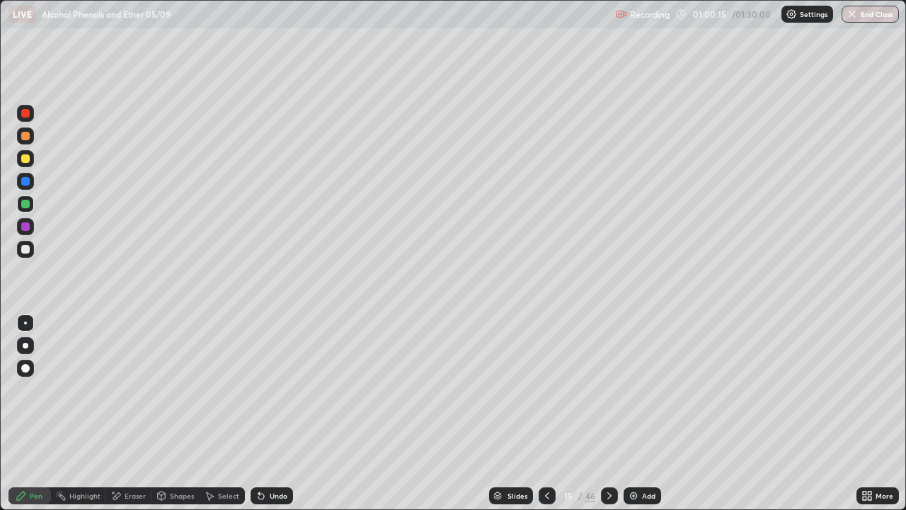
click at [544, 413] on icon at bounding box center [547, 495] width 11 height 11
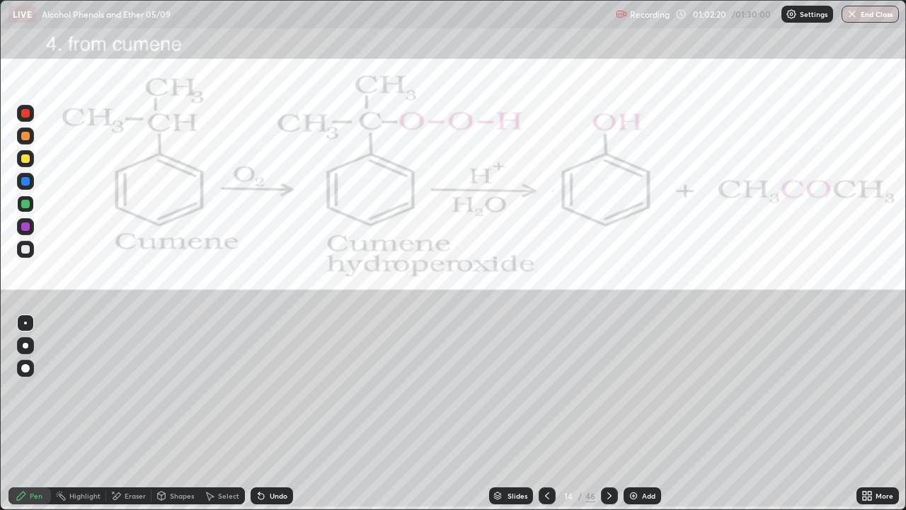
click at [25, 112] on div at bounding box center [25, 113] width 8 height 8
click at [608, 413] on icon at bounding box center [609, 495] width 11 height 11
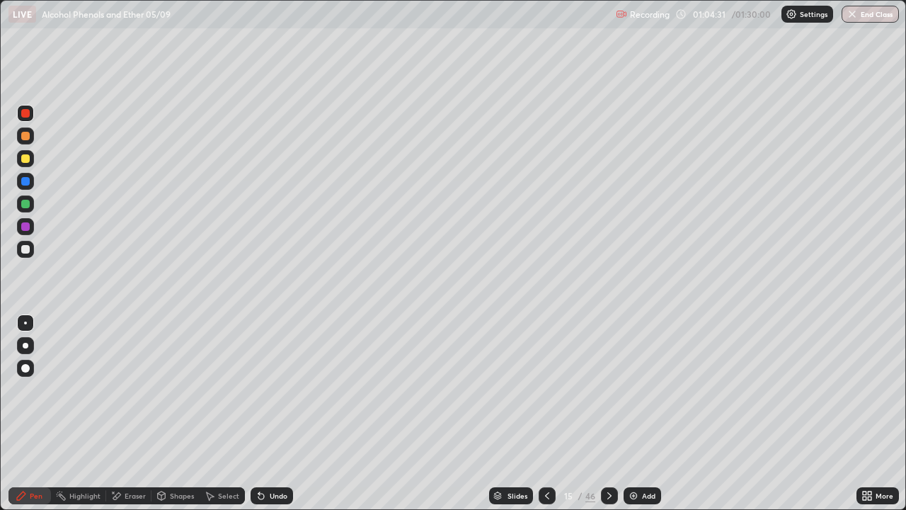
click at [28, 253] on div at bounding box center [25, 249] width 8 height 8
click at [608, 413] on icon at bounding box center [609, 495] width 11 height 11
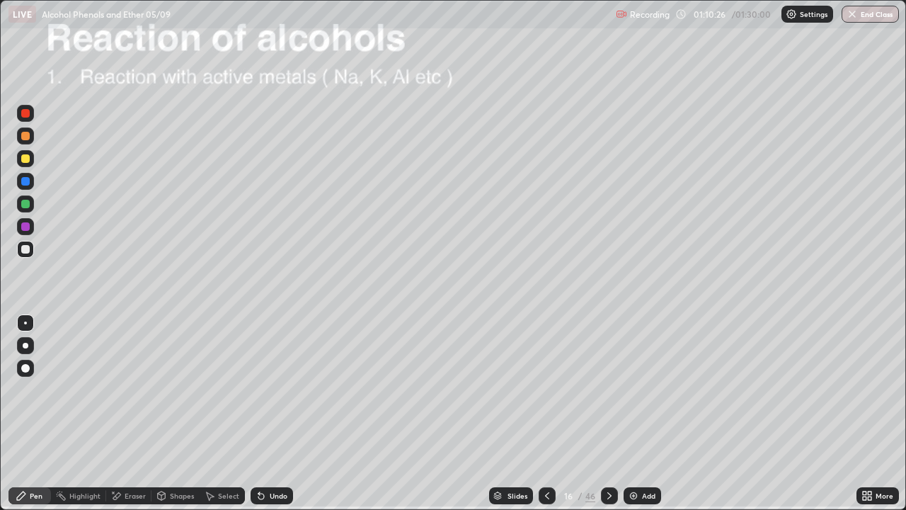
click at [547, 413] on icon at bounding box center [547, 495] width 11 height 11
click at [638, 413] on img at bounding box center [633, 495] width 11 height 11
click at [25, 248] on div at bounding box center [25, 249] width 8 height 8
click at [31, 205] on div at bounding box center [25, 203] width 17 height 17
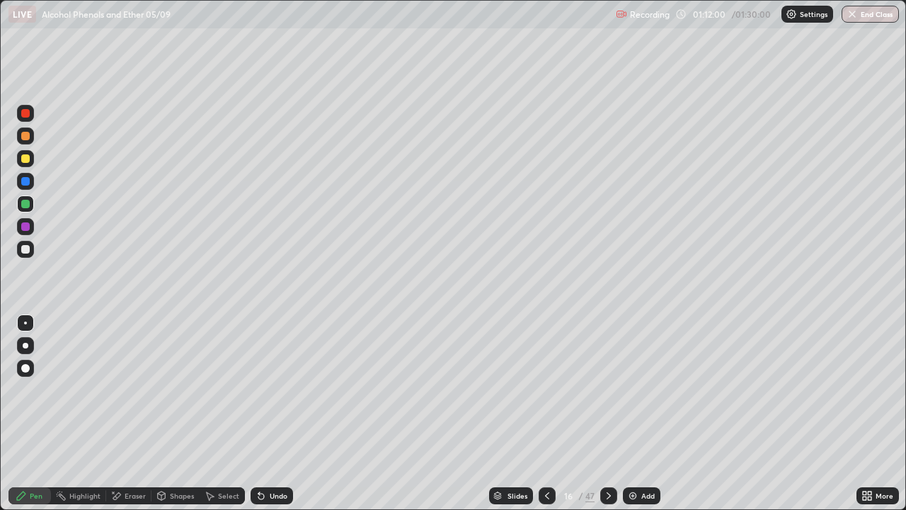
click at [269, 413] on div "Undo" at bounding box center [272, 495] width 42 height 17
click at [21, 246] on div at bounding box center [25, 249] width 17 height 17
click at [267, 413] on div "Undo" at bounding box center [272, 495] width 42 height 17
click at [270, 413] on div "Undo" at bounding box center [279, 495] width 18 height 7
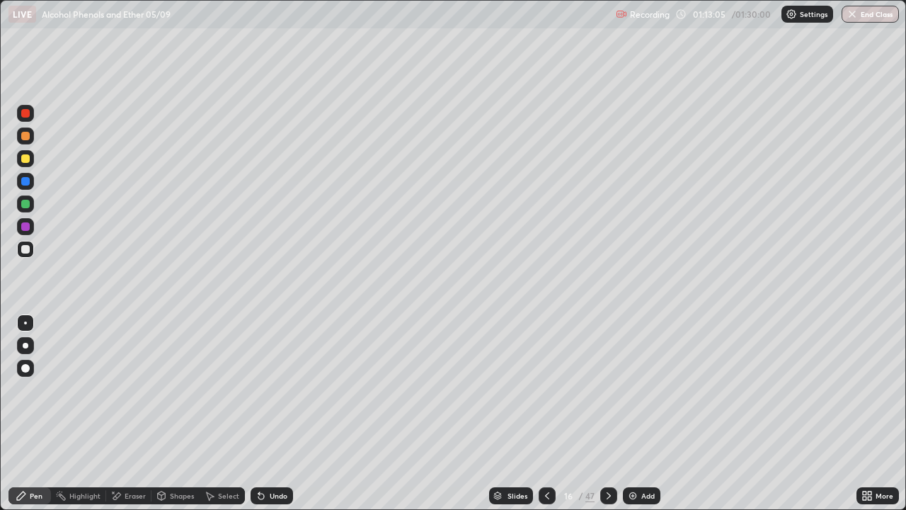
click at [43, 413] on div "Pen" at bounding box center [29, 495] width 42 height 17
click at [27, 160] on div at bounding box center [25, 158] width 8 height 8
click at [634, 413] on img at bounding box center [632, 495] width 11 height 11
click at [29, 156] on div at bounding box center [25, 158] width 8 height 8
click at [28, 250] on div at bounding box center [25, 249] width 8 height 8
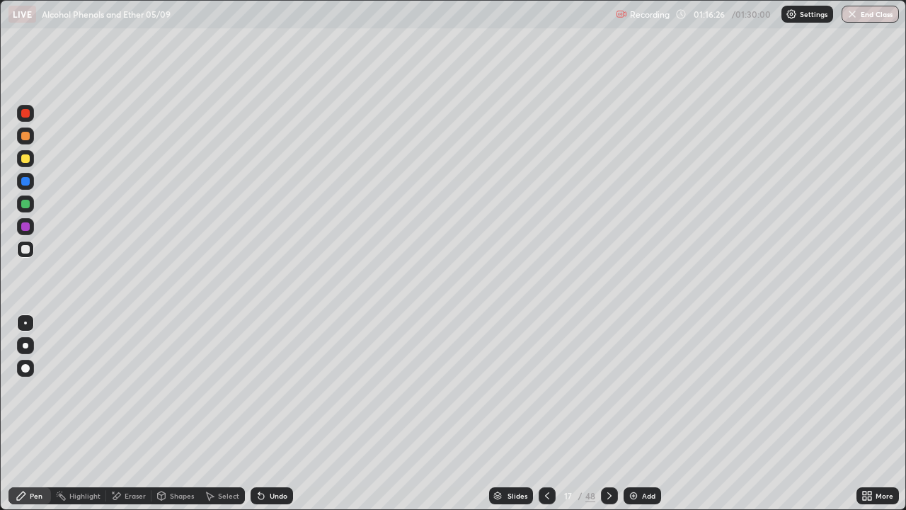
click at [274, 413] on div "Undo" at bounding box center [279, 495] width 18 height 7
click at [264, 413] on icon at bounding box center [261, 495] width 11 height 11
click at [273, 413] on div "Undo" at bounding box center [279, 495] width 18 height 7
click at [271, 413] on div "Undo" at bounding box center [279, 495] width 18 height 7
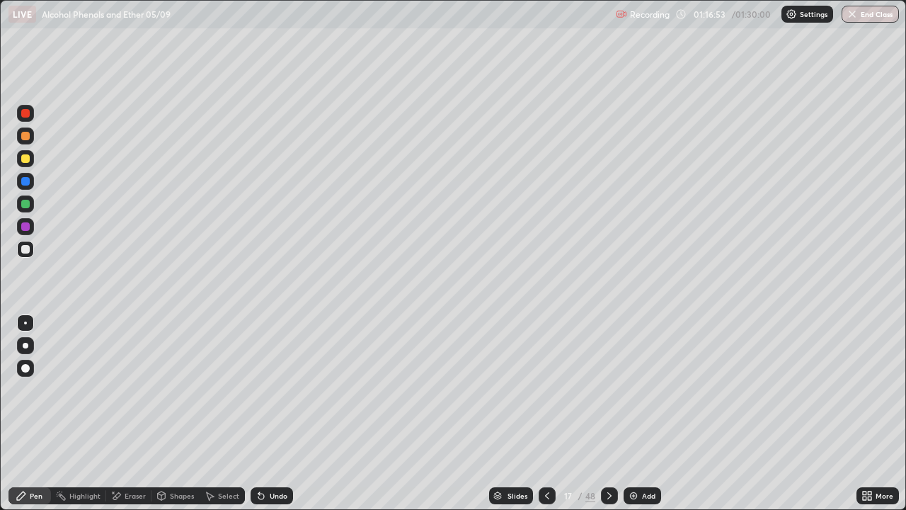
click at [640, 413] on div "Add" at bounding box center [643, 495] width 38 height 17
click at [27, 250] on div at bounding box center [25, 249] width 8 height 8
click at [270, 413] on div "Undo" at bounding box center [279, 495] width 18 height 7
click at [137, 413] on div "Eraser" at bounding box center [135, 495] width 21 height 7
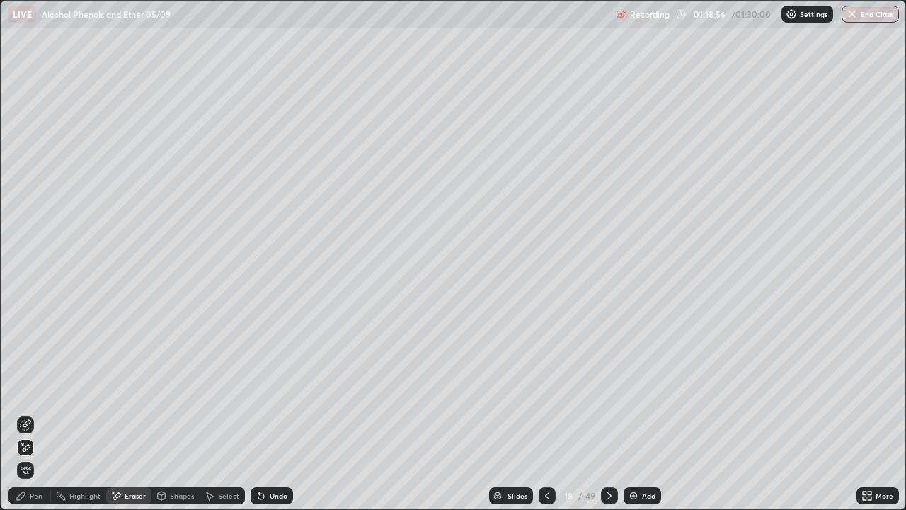
click at [36, 413] on div "Pen" at bounding box center [36, 495] width 13 height 7
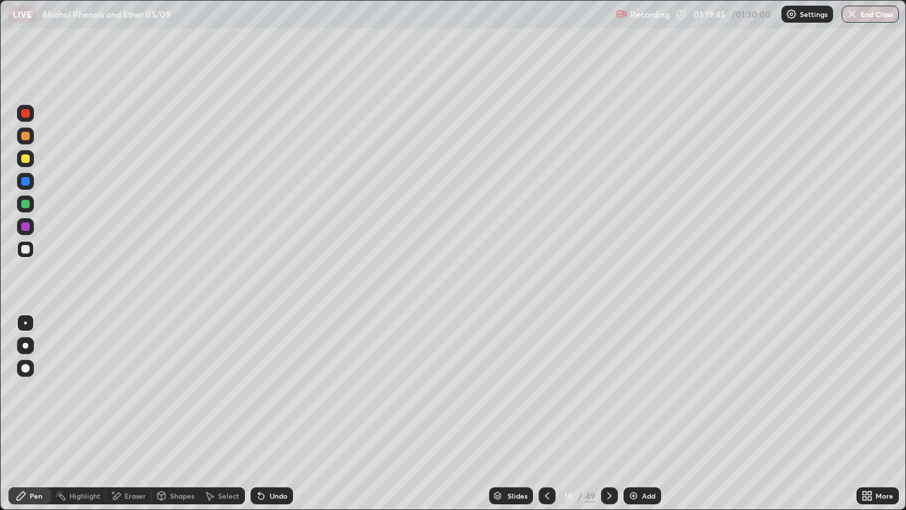
click at [27, 160] on div at bounding box center [25, 158] width 8 height 8
click at [270, 413] on div "Undo" at bounding box center [279, 495] width 18 height 7
click at [272, 413] on div "Undo" at bounding box center [279, 495] width 18 height 7
click at [273, 413] on div "Undo" at bounding box center [279, 495] width 18 height 7
click at [275, 413] on div "Undo" at bounding box center [279, 495] width 18 height 7
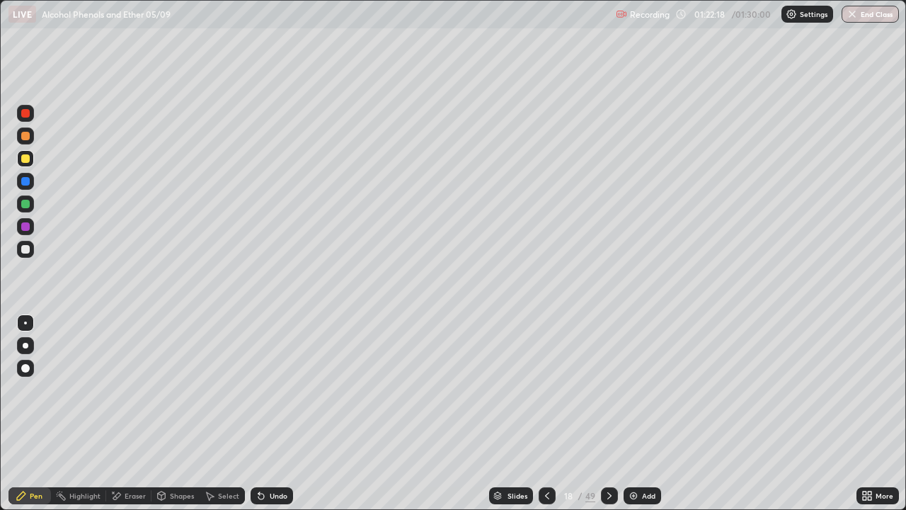
click at [545, 413] on icon at bounding box center [547, 495] width 4 height 7
click at [549, 413] on icon at bounding box center [547, 495] width 11 height 11
click at [0, 413] on div "Setting up your live class" at bounding box center [453, 255] width 906 height 510
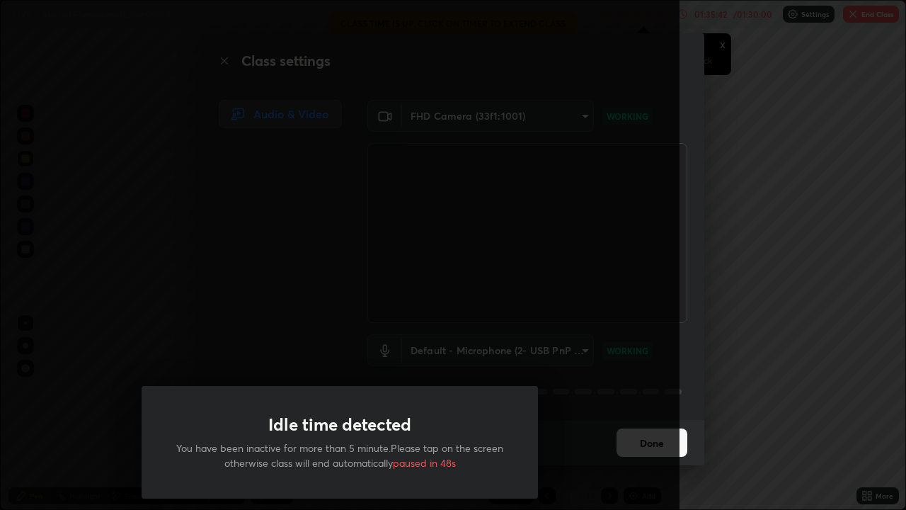
click at [577, 413] on div "Idle time detected You have been inactive for more than 5 minute.Please tap on …" at bounding box center [340, 255] width 680 height 510
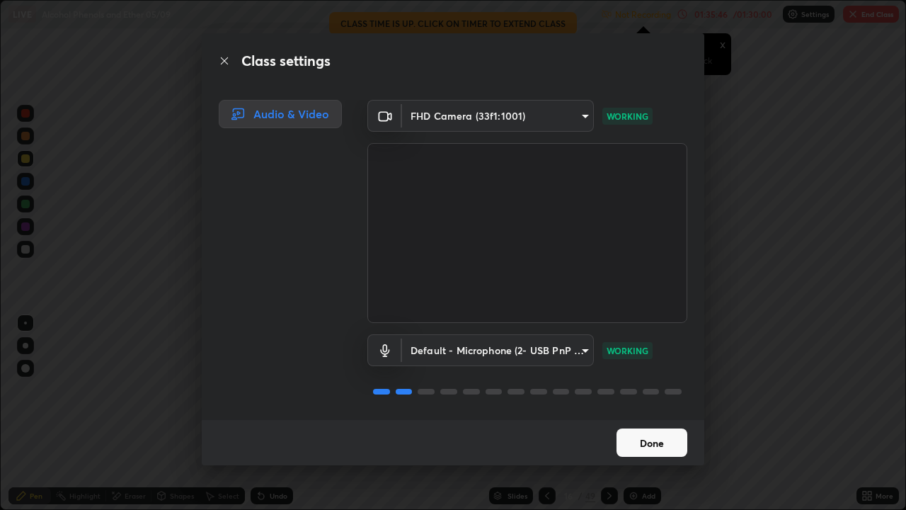
click at [636, 413] on button "Done" at bounding box center [652, 442] width 71 height 28
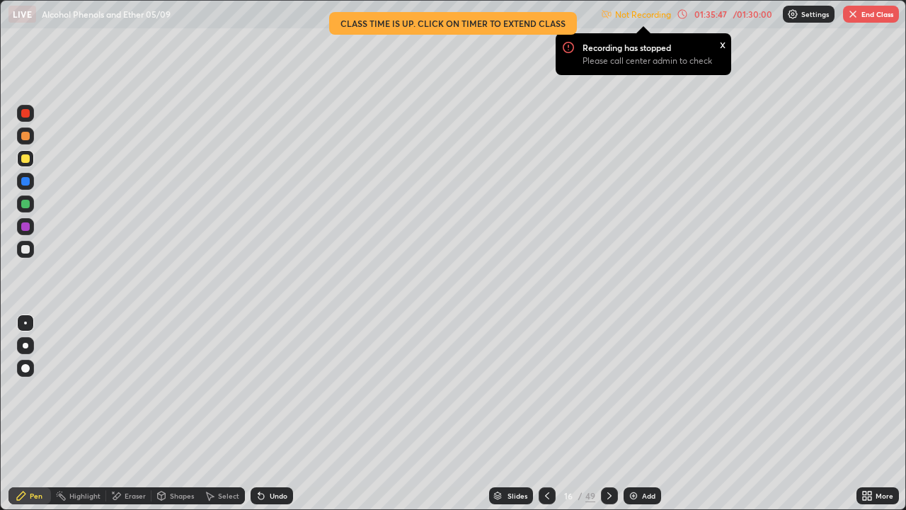
click at [857, 16] on img "button" at bounding box center [852, 13] width 11 height 11
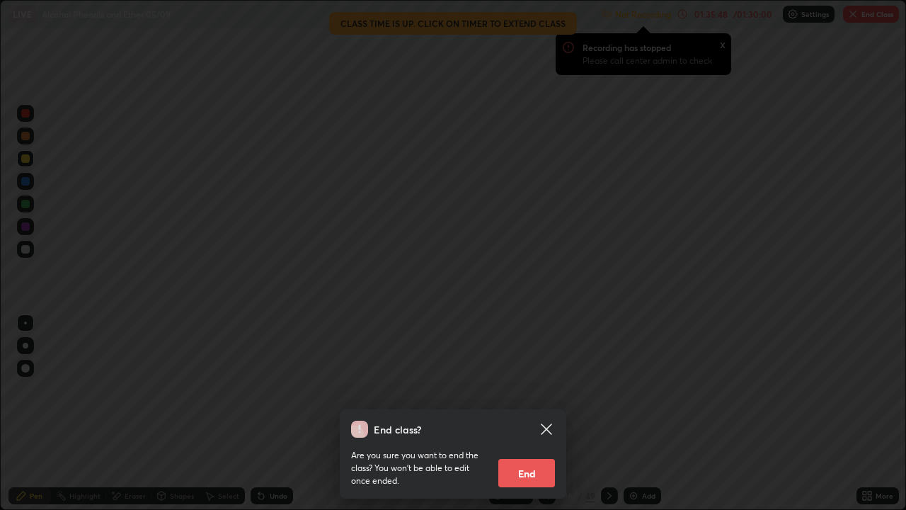
click at [532, 413] on button "End" at bounding box center [526, 473] width 57 height 28
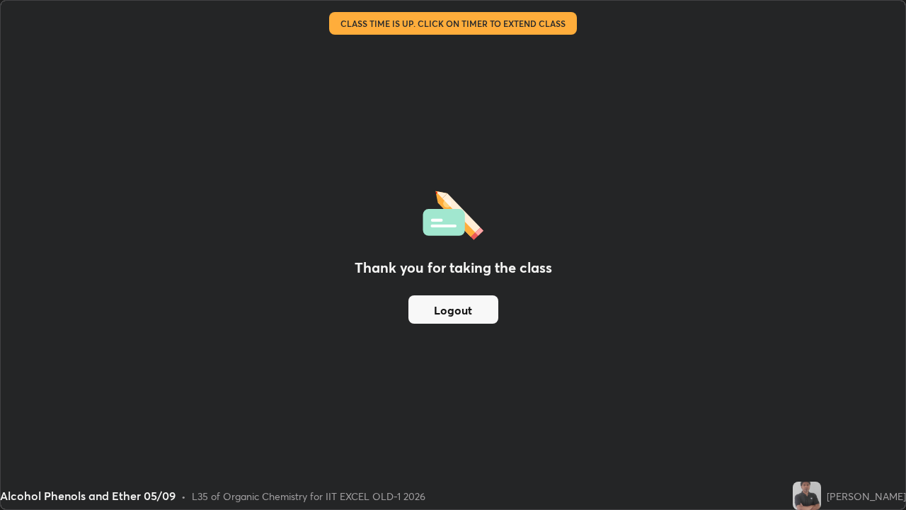
click at [495, 312] on button "Logout" at bounding box center [454, 309] width 90 height 28
